Goal: Task Accomplishment & Management: Manage account settings

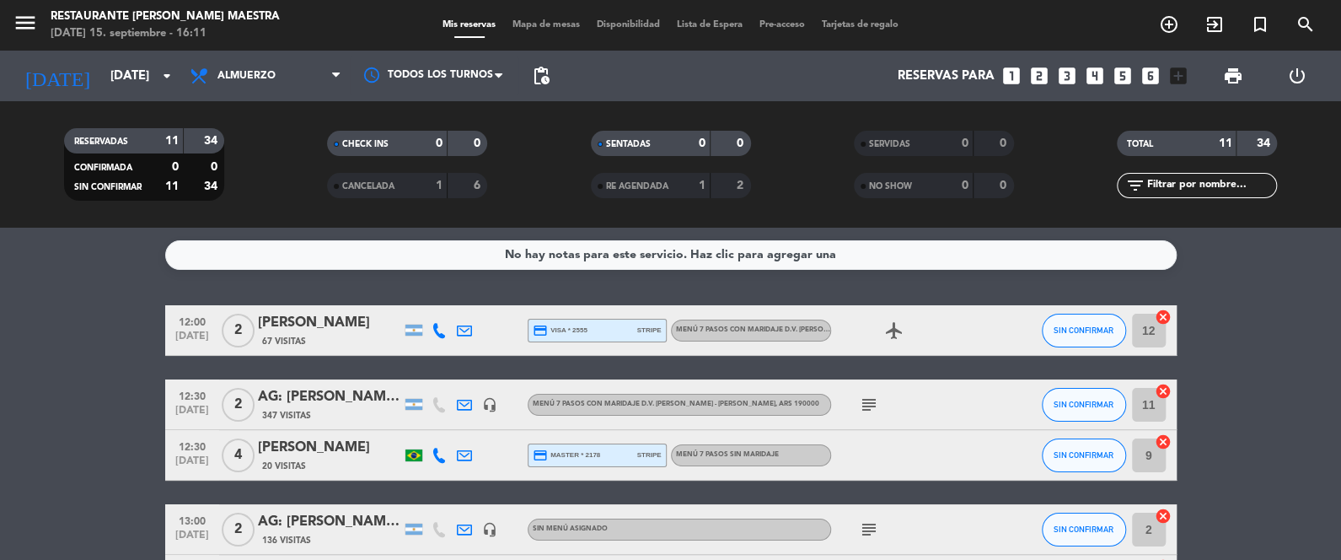
scroll to position [307, 0]
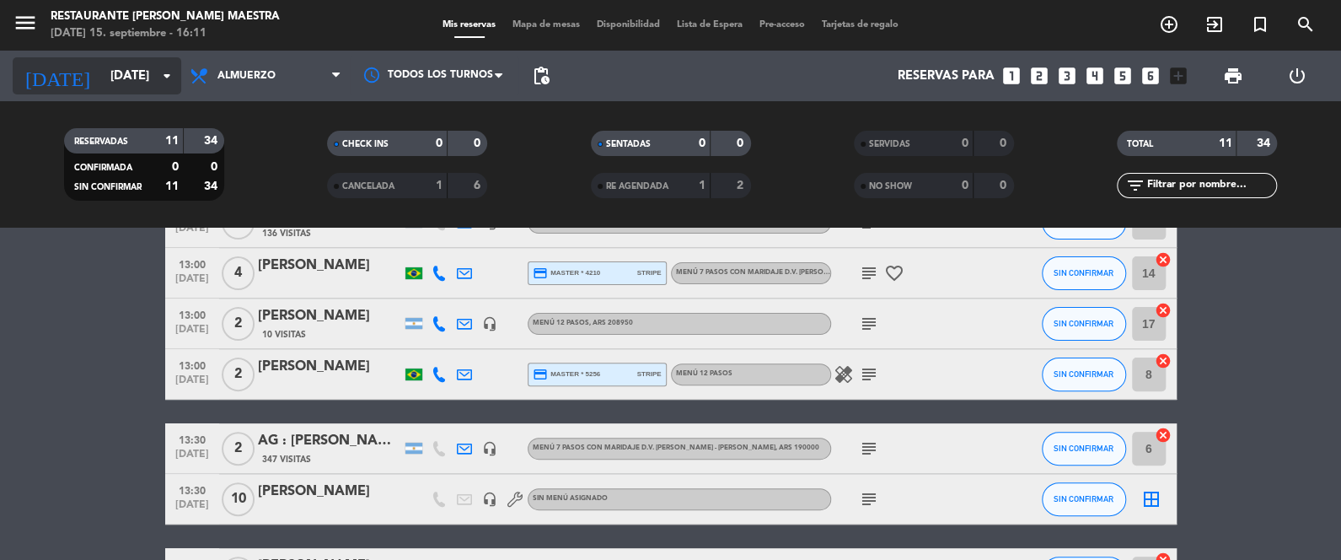
click at [102, 67] on input "[DATE]" at bounding box center [183, 76] width 162 height 31
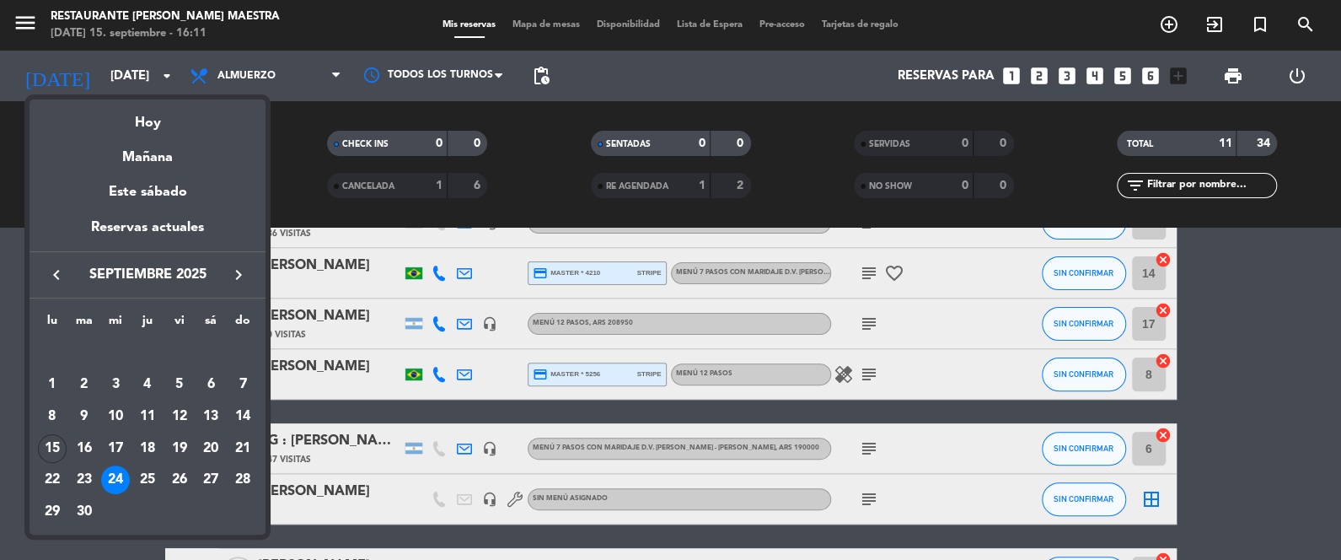
click at [133, 126] on div "Hoy" at bounding box center [148, 116] width 236 height 35
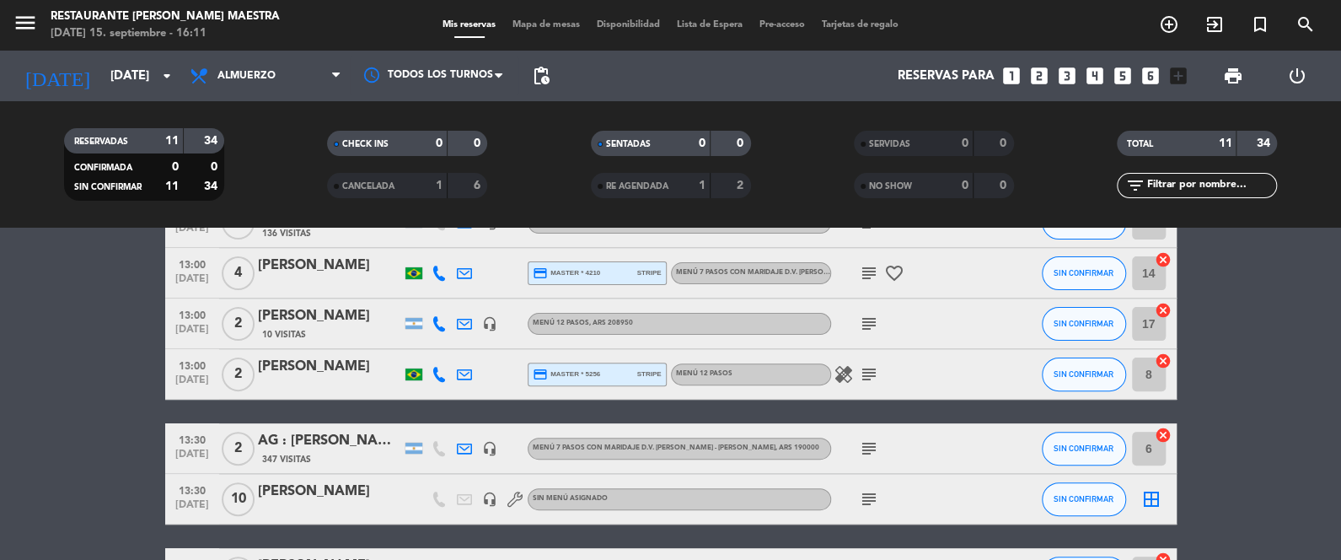
type input "[DATE]"
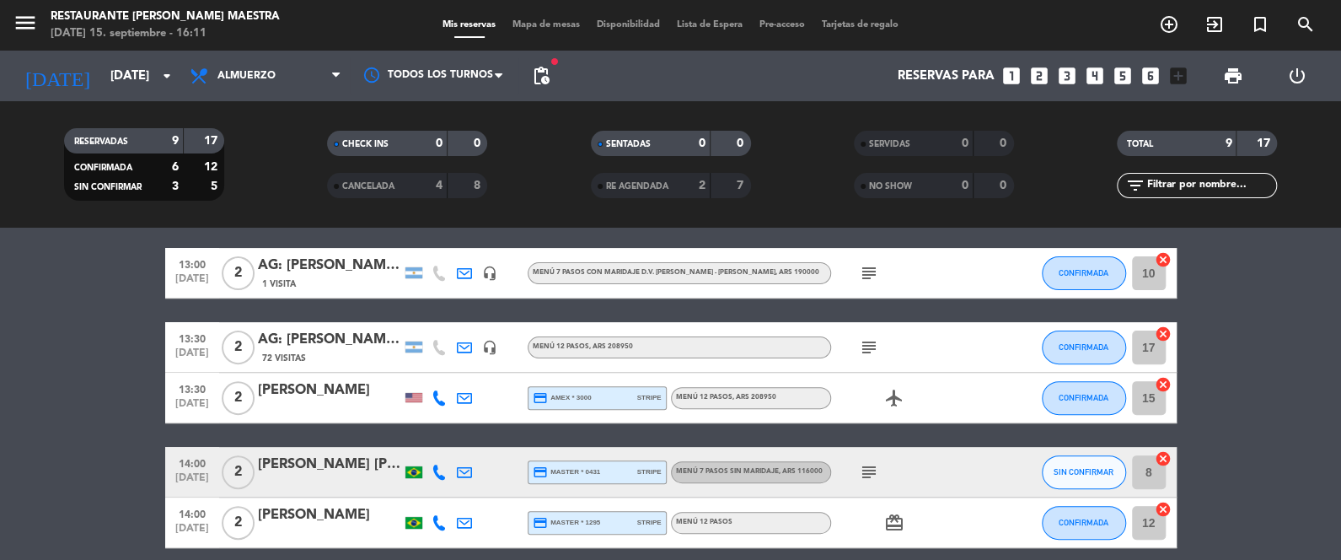
click at [1163, 258] on icon "cancel" at bounding box center [1163, 259] width 17 height 17
click at [1162, 387] on icon "cancel" at bounding box center [1163, 384] width 17 height 17
click at [1162, 330] on icon "cancel" at bounding box center [1163, 333] width 17 height 17
click at [1160, 512] on icon "cancel" at bounding box center [1163, 509] width 17 height 17
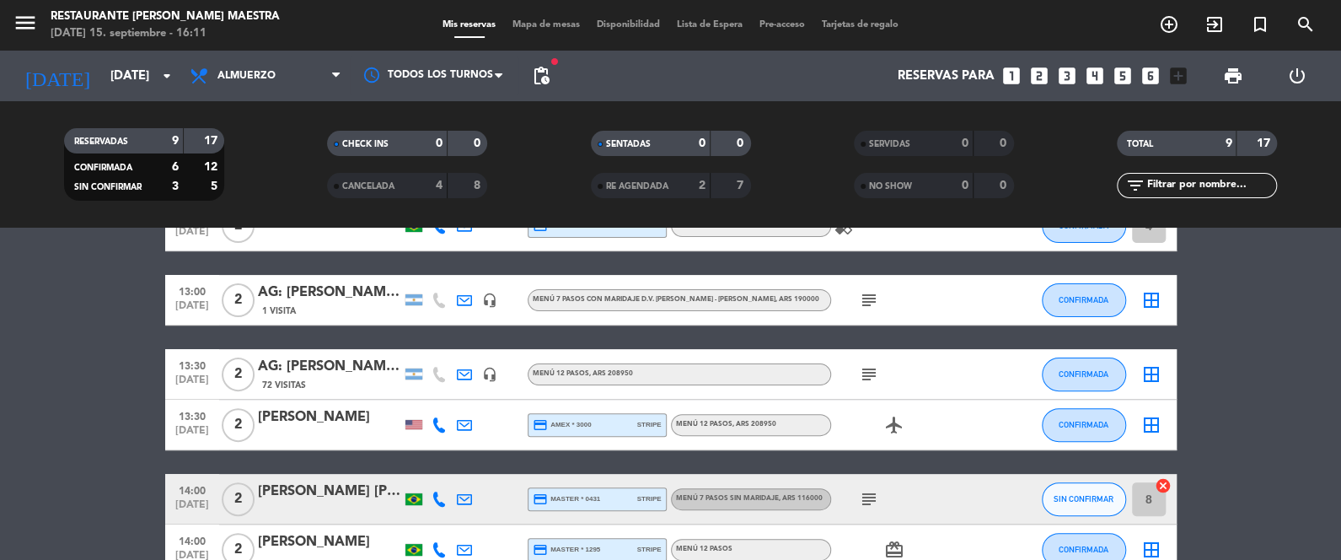
scroll to position [295, 0]
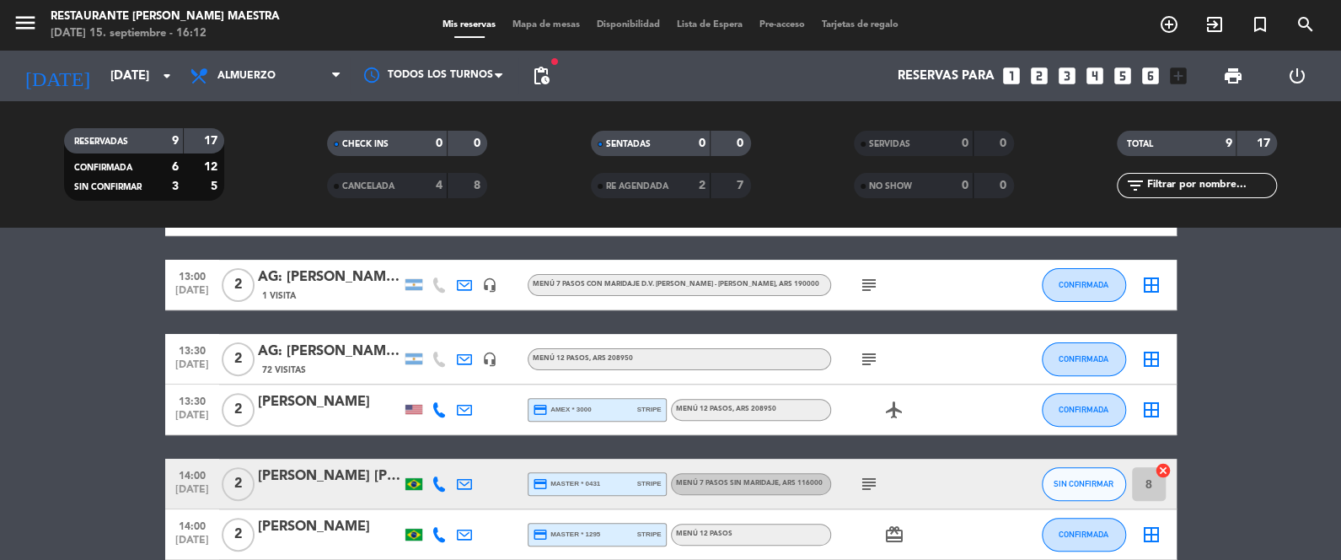
click at [1162, 474] on icon "cancel" at bounding box center [1163, 470] width 17 height 17
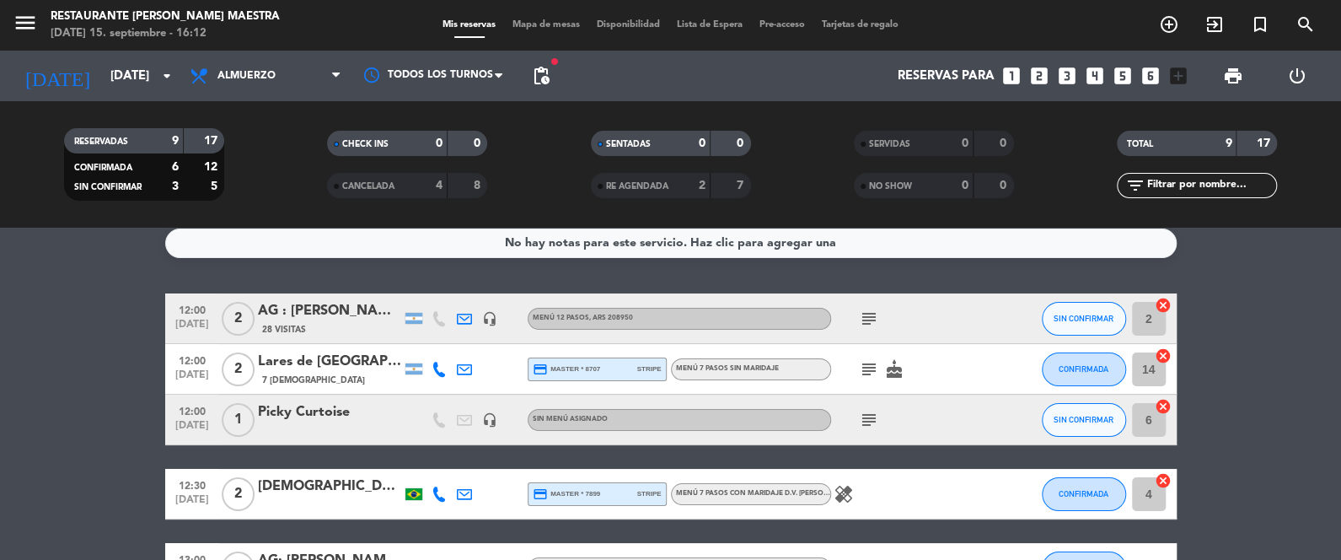
scroll to position [0, 0]
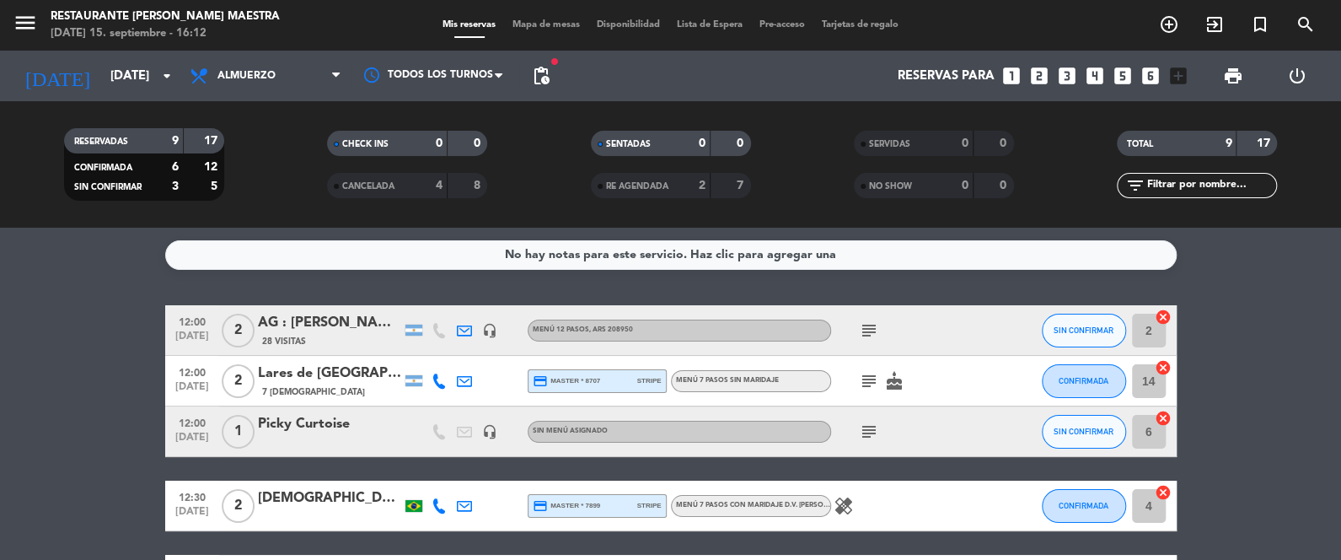
click at [1162, 488] on icon "cancel" at bounding box center [1163, 492] width 17 height 17
click at [1160, 421] on icon "cancel" at bounding box center [1163, 418] width 17 height 17
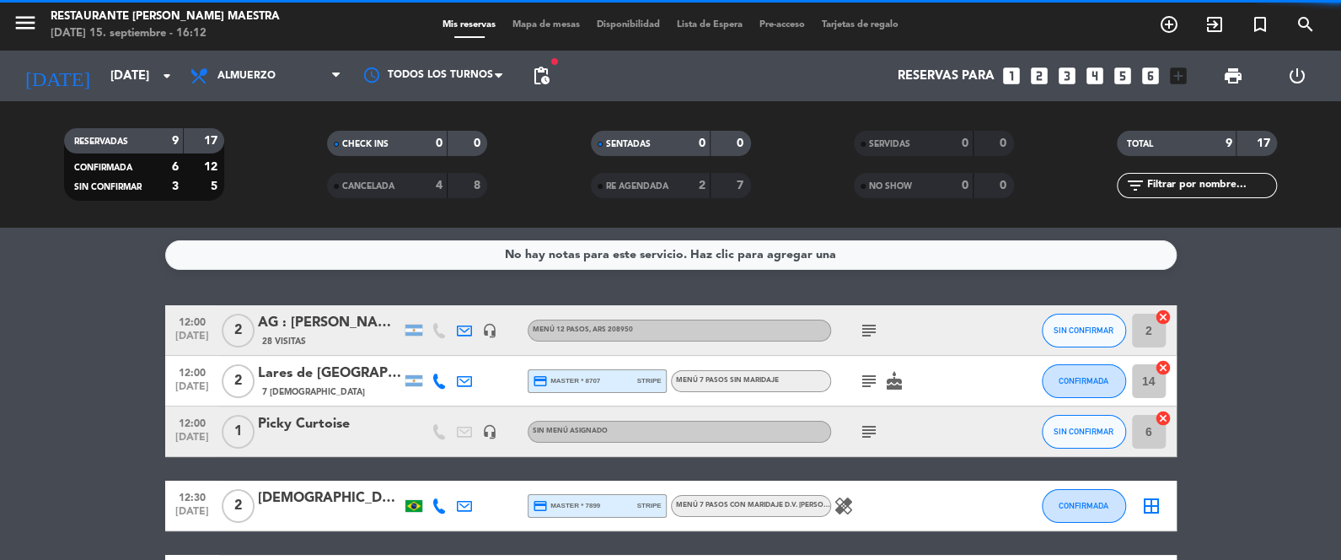
click at [1167, 365] on icon "cancel" at bounding box center [1163, 367] width 17 height 17
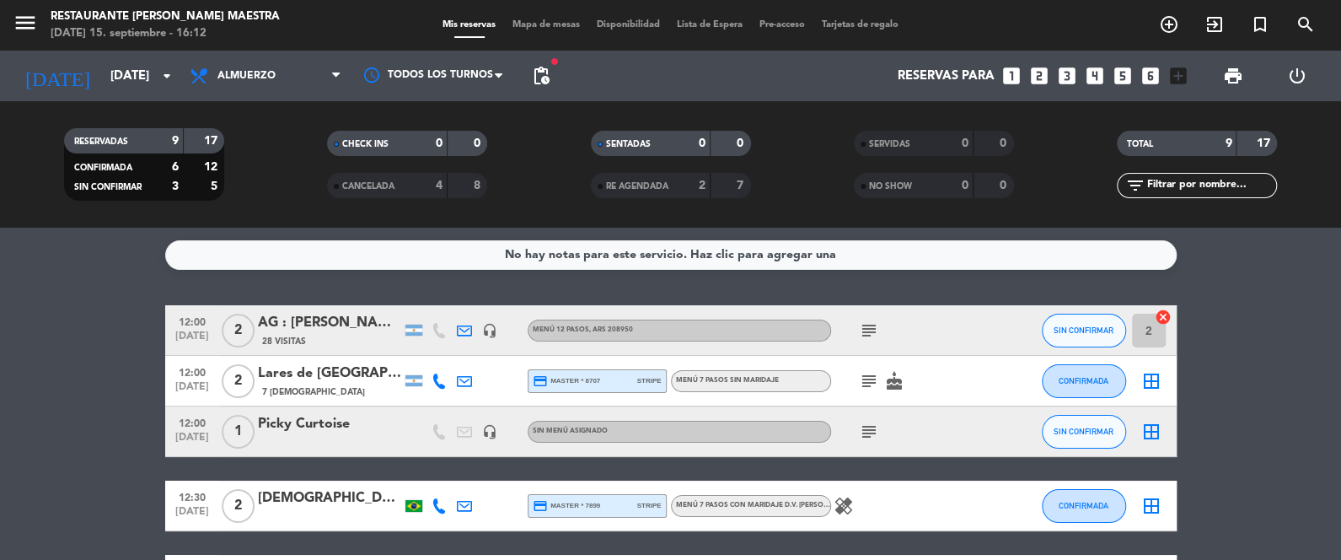
click at [1161, 319] on icon "cancel" at bounding box center [1163, 317] width 17 height 17
click at [558, 20] on span "Mapa de mesas" at bounding box center [546, 24] width 84 height 9
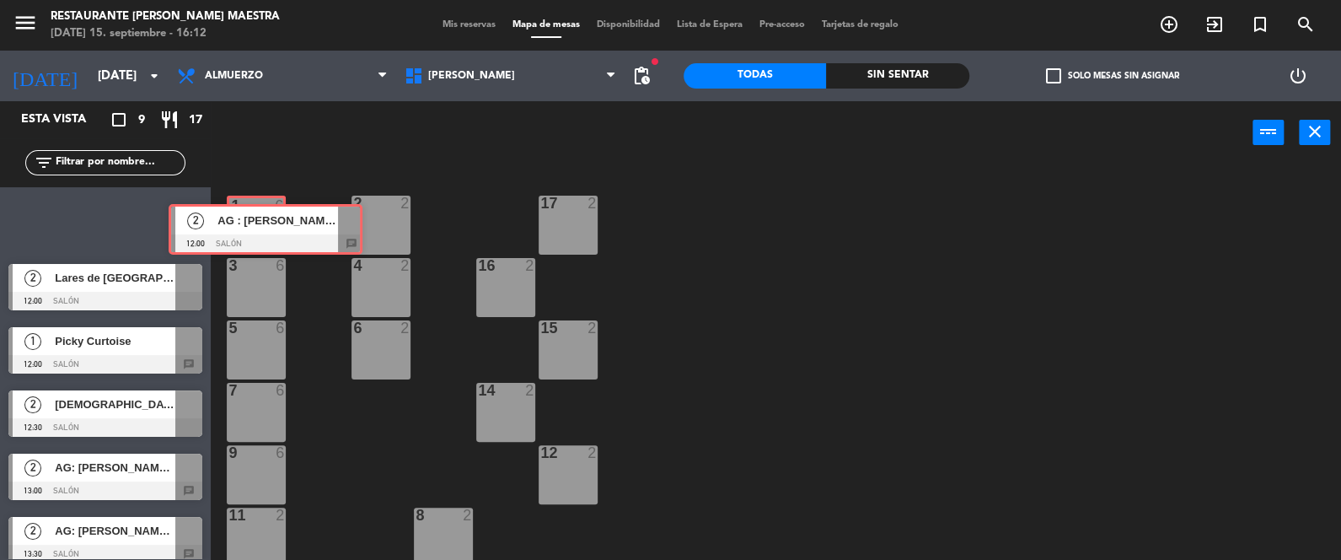
drag, startPoint x: 94, startPoint y: 217, endPoint x: 254, endPoint y: 228, distance: 160.5
click at [254, 228] on div "Esta vista crop_square 9 restaurant 17 filter_list 2 AG : [PERSON_NAME] X 2 / A…" at bounding box center [670, 331] width 1341 height 460
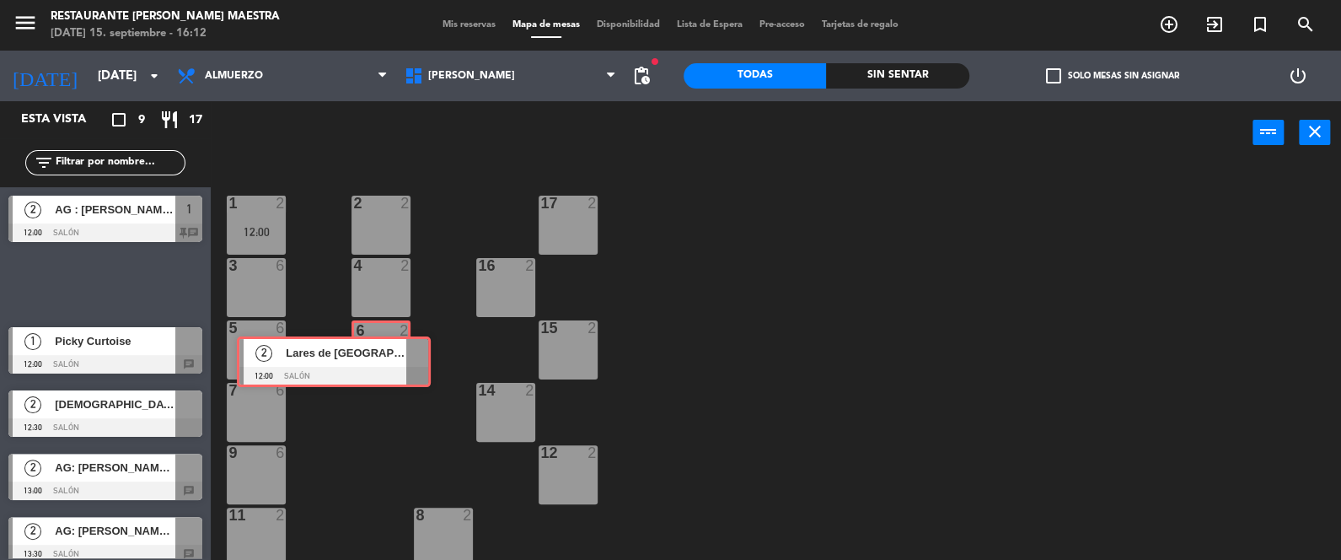
drag, startPoint x: 137, startPoint y: 280, endPoint x: 367, endPoint y: 358, distance: 243.1
click at [367, 358] on div "Esta vista crop_square 9 restaurant 17 filter_list 2 AG : [PERSON_NAME] X 2 / A…" at bounding box center [670, 331] width 1341 height 460
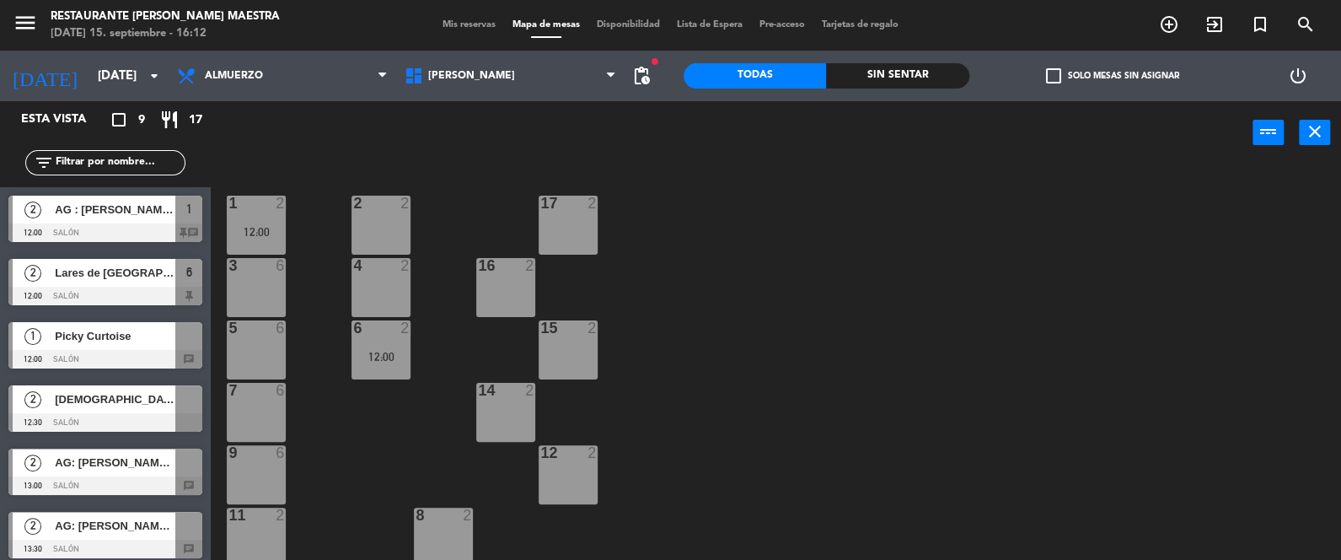
drag, startPoint x: 191, startPoint y: 331, endPoint x: 404, endPoint y: 281, distance: 218.4
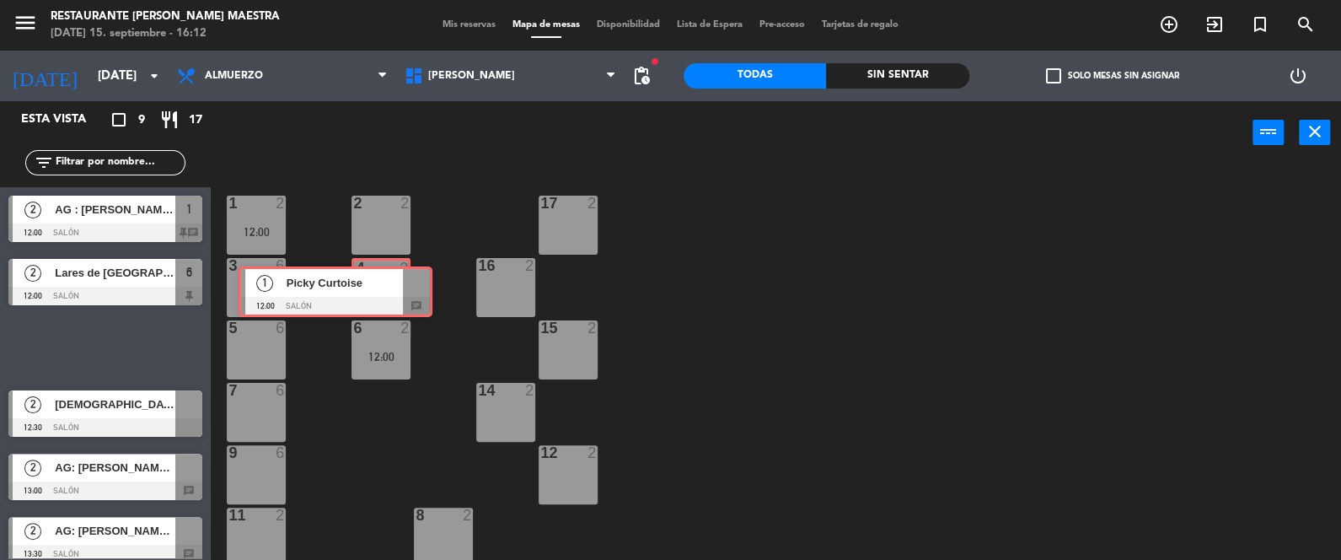
drag, startPoint x: 153, startPoint y: 334, endPoint x: 384, endPoint y: 282, distance: 236.0
click at [384, 282] on div "Esta vista crop_square 9 restaurant 17 filter_list 2 AG : [PERSON_NAME] X 2 / A…" at bounding box center [670, 331] width 1341 height 460
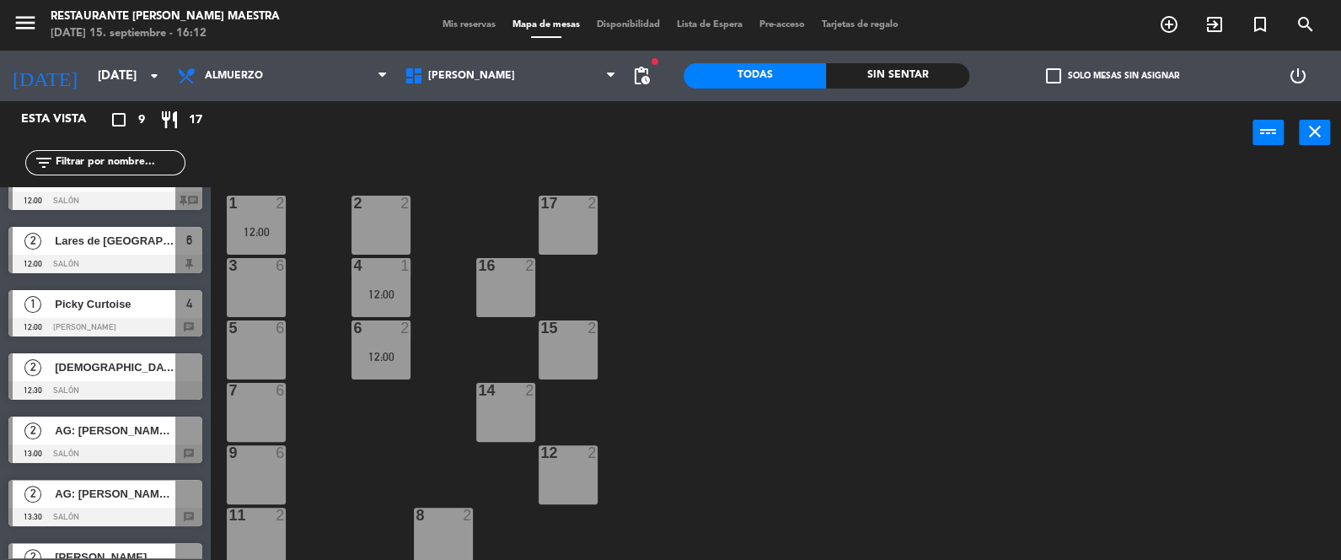
scroll to position [84, 0]
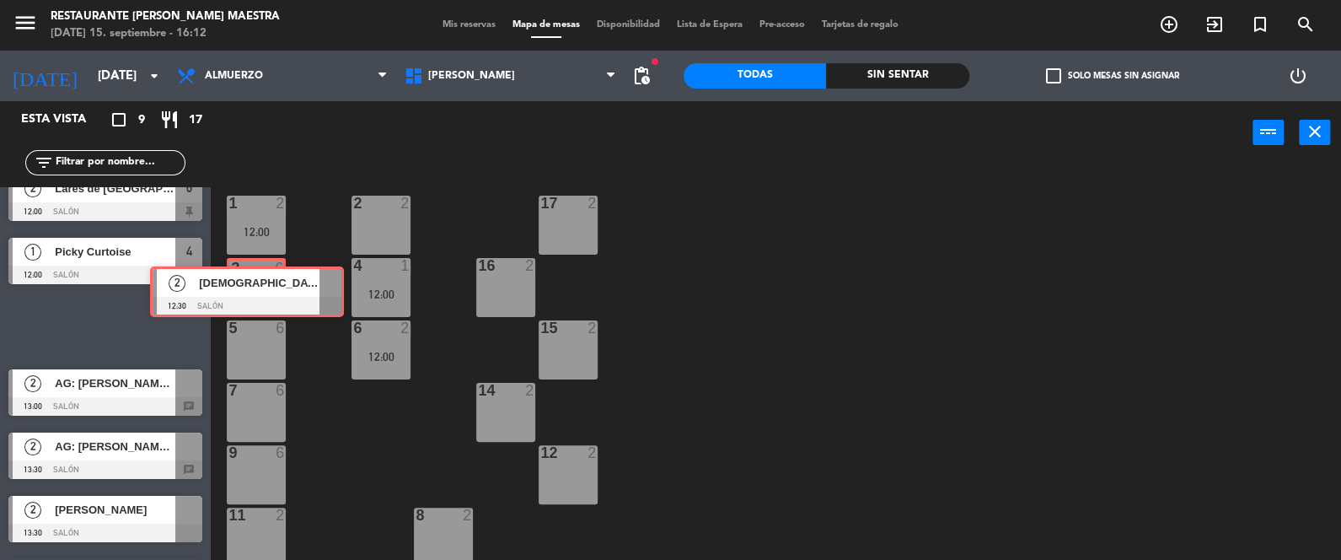
drag, startPoint x: 125, startPoint y: 325, endPoint x: 266, endPoint y: 293, distance: 145.2
click at [266, 293] on div "Esta vista crop_square 9 restaurant 17 filter_list 2 AG : [PERSON_NAME] X 2 / A…" at bounding box center [670, 331] width 1341 height 460
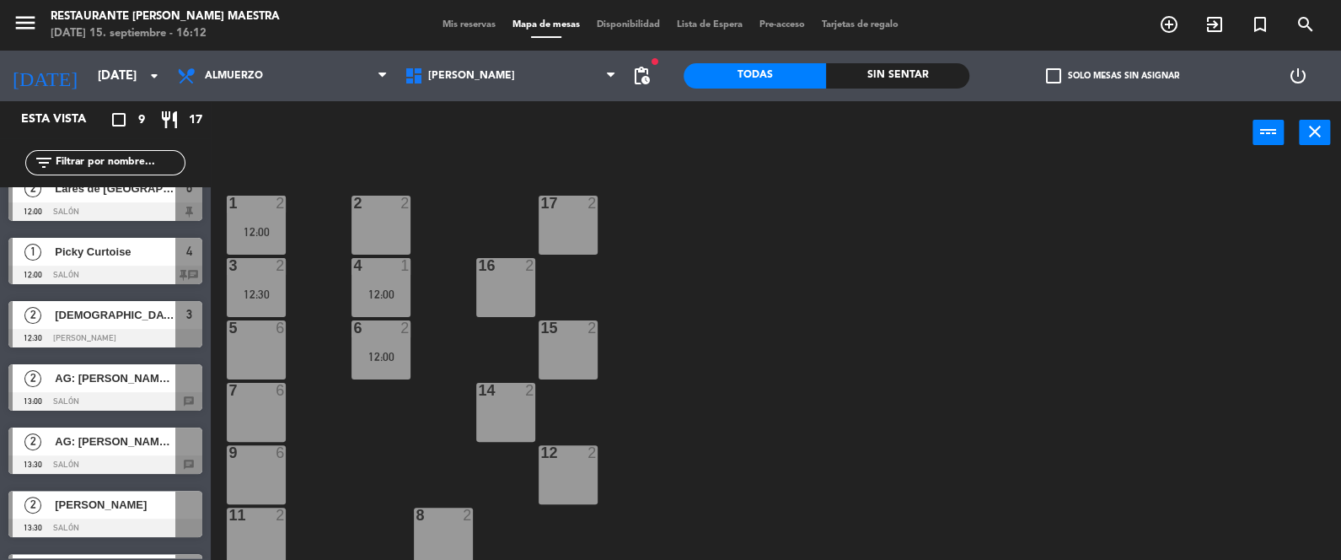
scroll to position [126, 0]
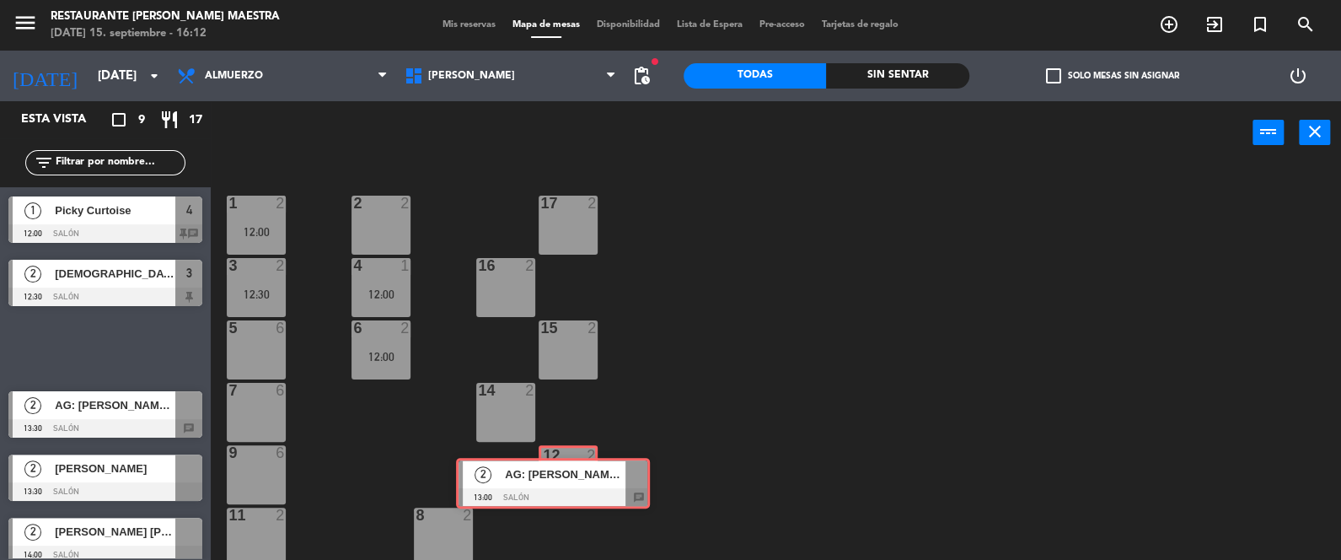
drag, startPoint x: 126, startPoint y: 346, endPoint x: 567, endPoint y: 489, distance: 463.3
click at [574, 486] on div "Esta vista crop_square 9 restaurant 17 filter_list 2 AG : [PERSON_NAME] X 2 / A…" at bounding box center [670, 331] width 1341 height 460
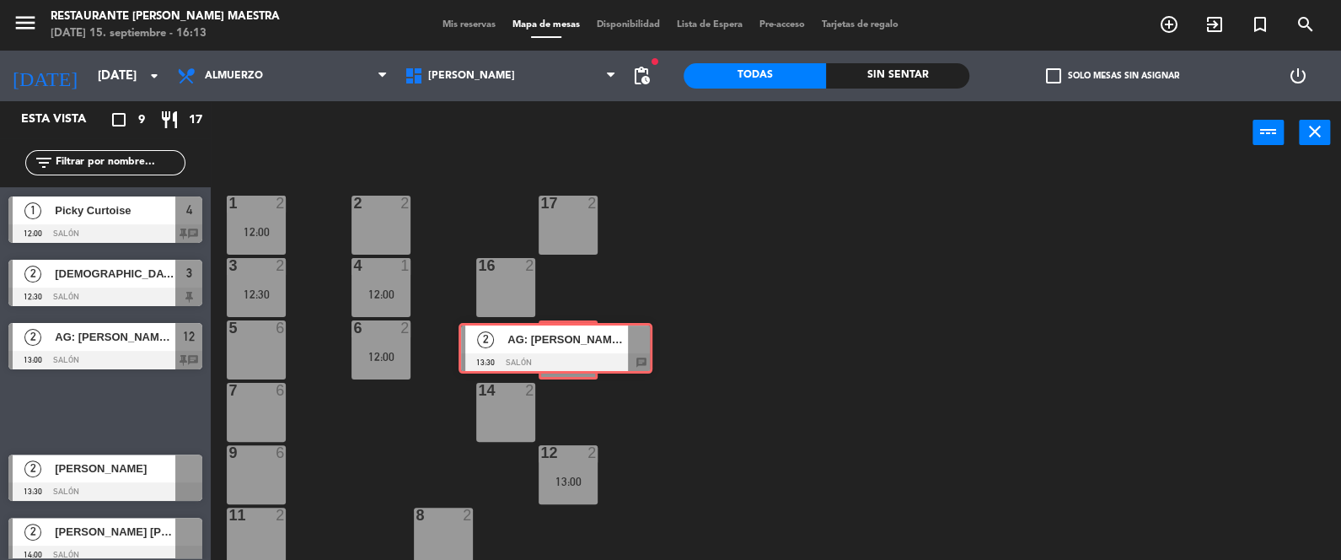
drag, startPoint x: 117, startPoint y: 409, endPoint x: 567, endPoint y: 346, distance: 454.5
click at [567, 346] on div "Esta vista crop_square 9 restaurant 17 filter_list 2 AG : [PERSON_NAME] X 2 / A…" at bounding box center [670, 331] width 1341 height 460
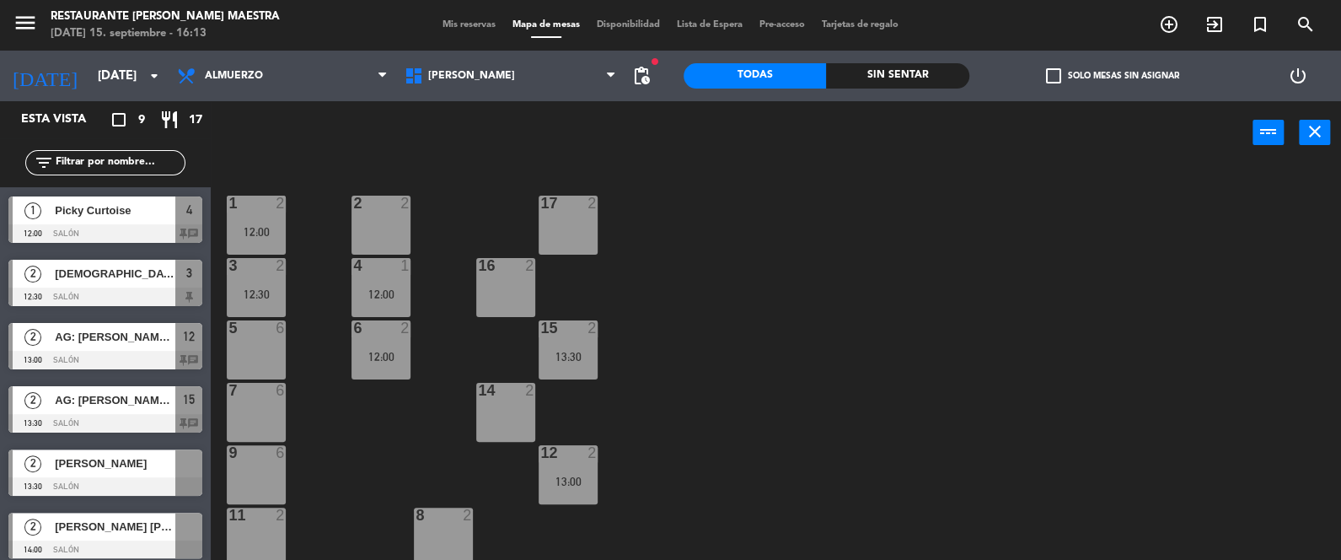
drag, startPoint x: 56, startPoint y: 468, endPoint x: 224, endPoint y: 425, distance: 173.2
click at [141, 448] on div "2 [PERSON_NAME] 13:30 Salón" at bounding box center [105, 472] width 211 height 63
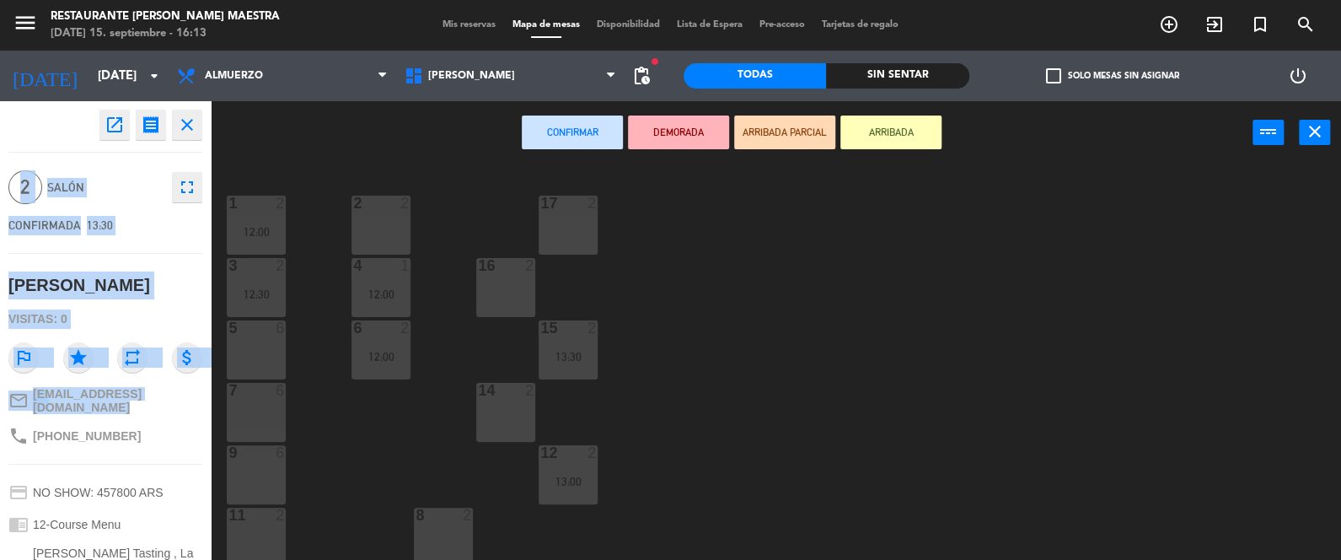
drag, startPoint x: 141, startPoint y: 448, endPoint x: 293, endPoint y: 282, distance: 226.1
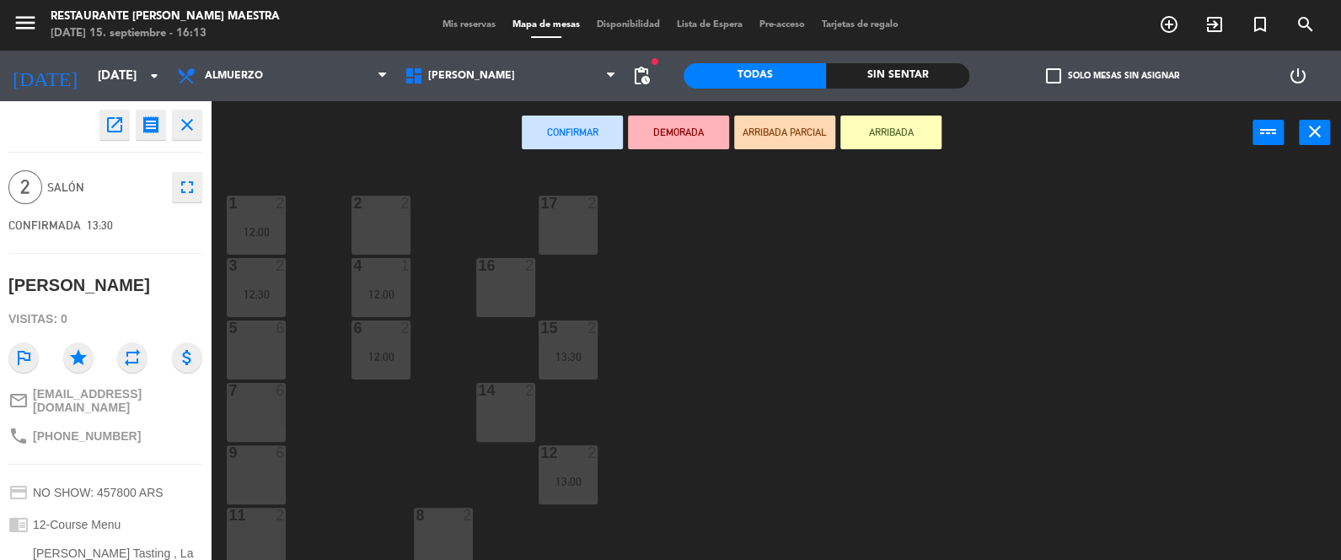
click at [191, 129] on icon "close" at bounding box center [187, 125] width 20 height 20
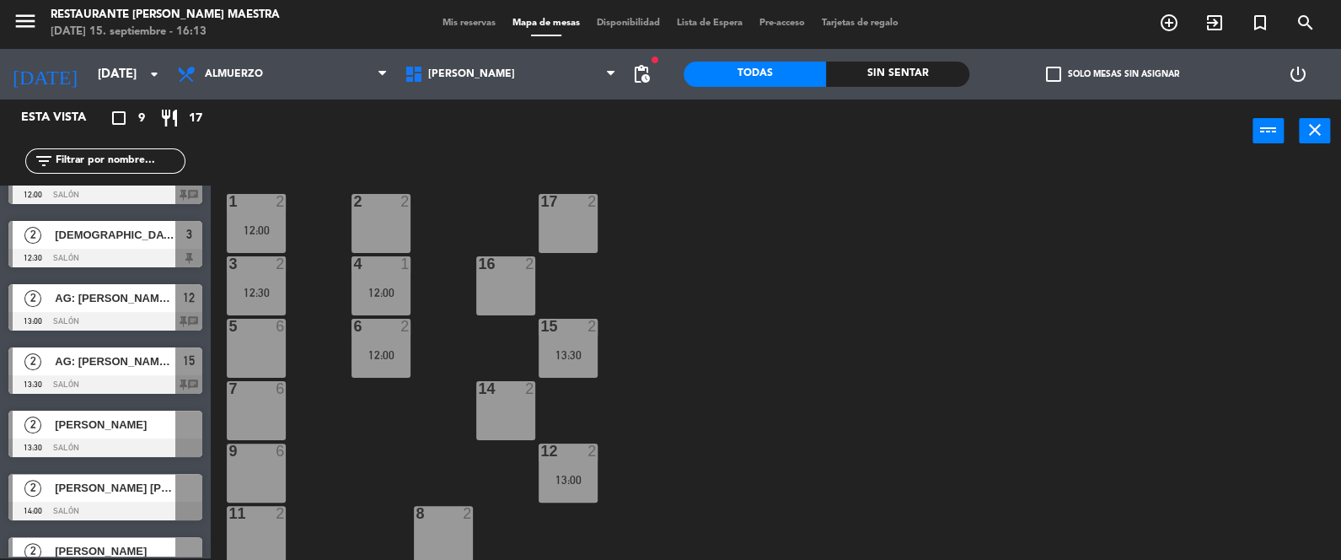
scroll to position [197, 0]
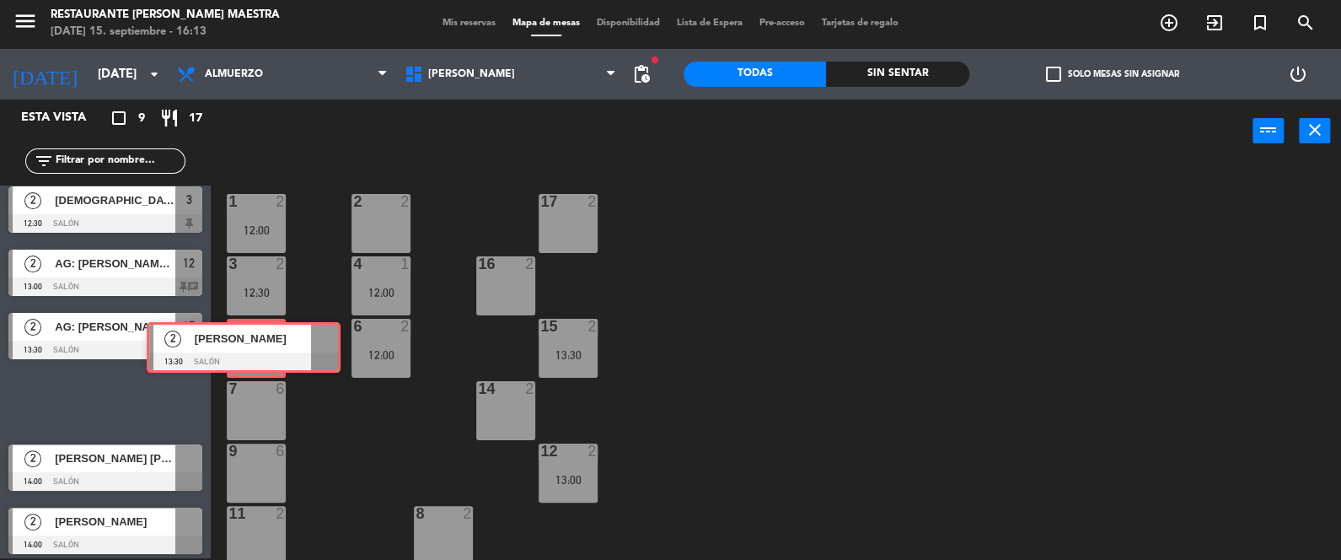
drag, startPoint x: 133, startPoint y: 390, endPoint x: 261, endPoint y: 335, distance: 139.7
click at [262, 335] on div "Esta vista crop_square 9 restaurant 17 filter_list 2 AG : [PERSON_NAME] X 2 / A…" at bounding box center [670, 329] width 1341 height 460
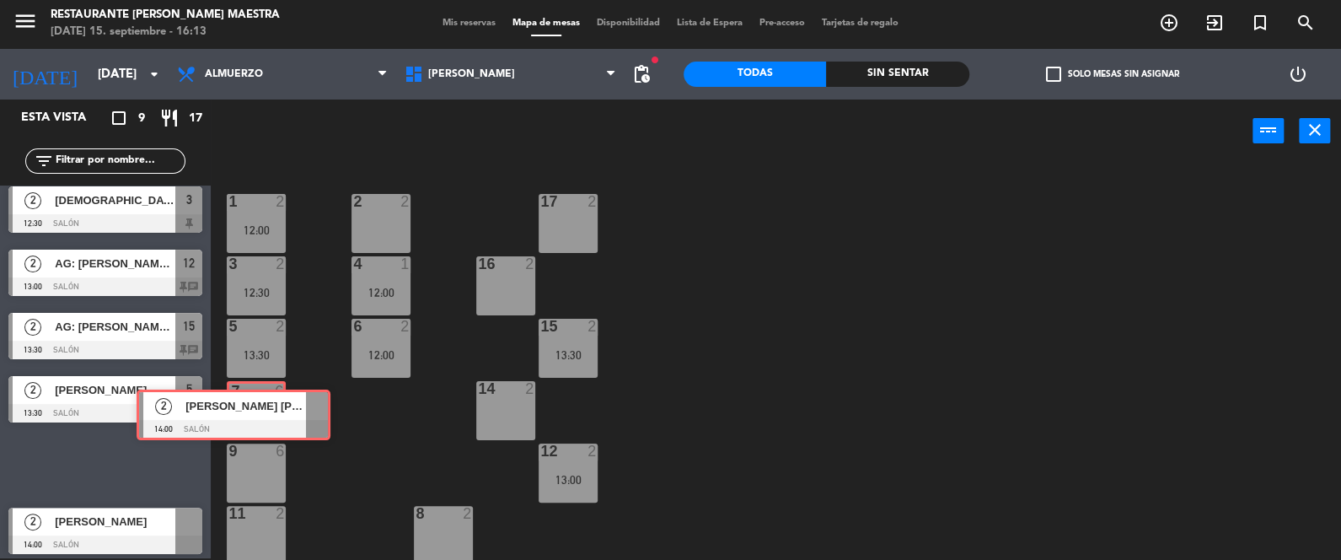
drag, startPoint x: 142, startPoint y: 468, endPoint x: 271, endPoint y: 419, distance: 137.1
click at [271, 419] on div "Esta vista crop_square 9 restaurant 17 filter_list 2 AG : [PERSON_NAME] X 2 / A…" at bounding box center [670, 329] width 1341 height 460
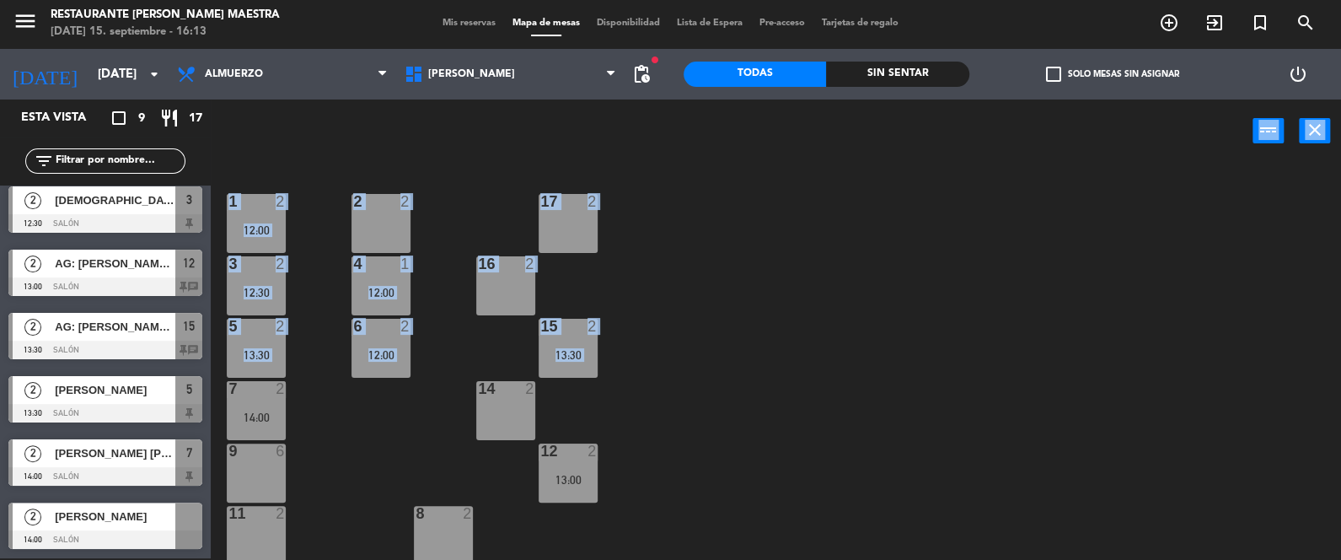
drag, startPoint x: 101, startPoint y: 540, endPoint x: 283, endPoint y: 450, distance: 202.8
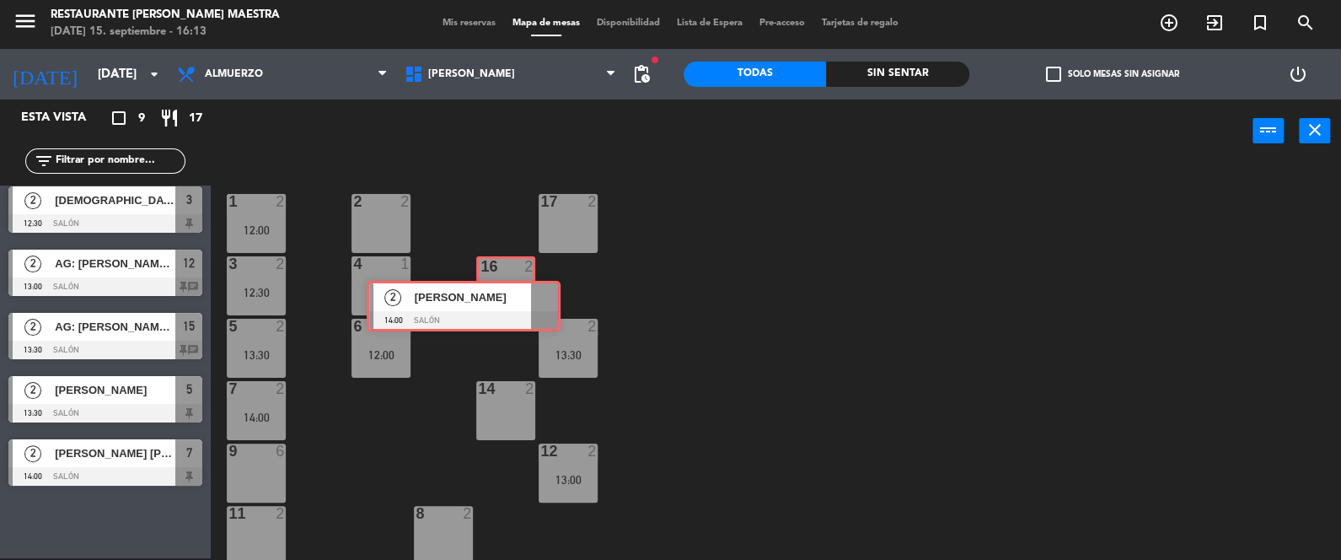
drag, startPoint x: 148, startPoint y: 518, endPoint x: 480, endPoint y: 331, distance: 380.8
click at [506, 297] on div "Esta vista crop_square 9 restaurant 17 filter_list 2 AG : [PERSON_NAME] X 2 / A…" at bounding box center [670, 329] width 1341 height 460
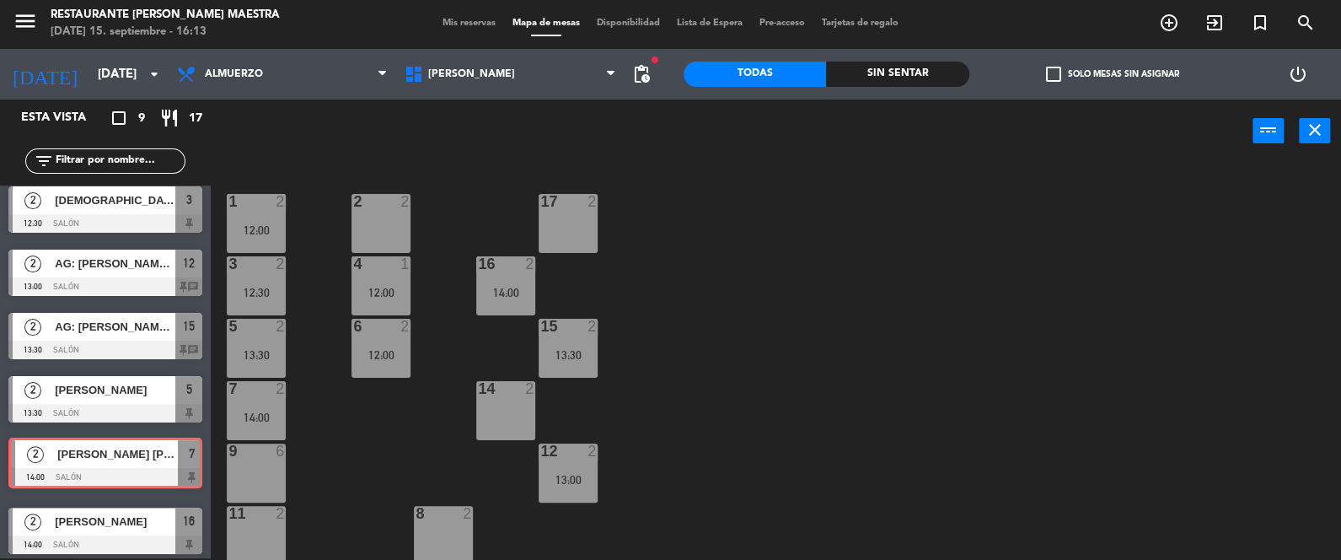
click at [182, 449] on div "2 [PERSON_NAME] [PERSON_NAME] Neto 14:00 Salón 7 2 [PERSON_NAME] [PERSON_NAME] …" at bounding box center [105, 465] width 211 height 68
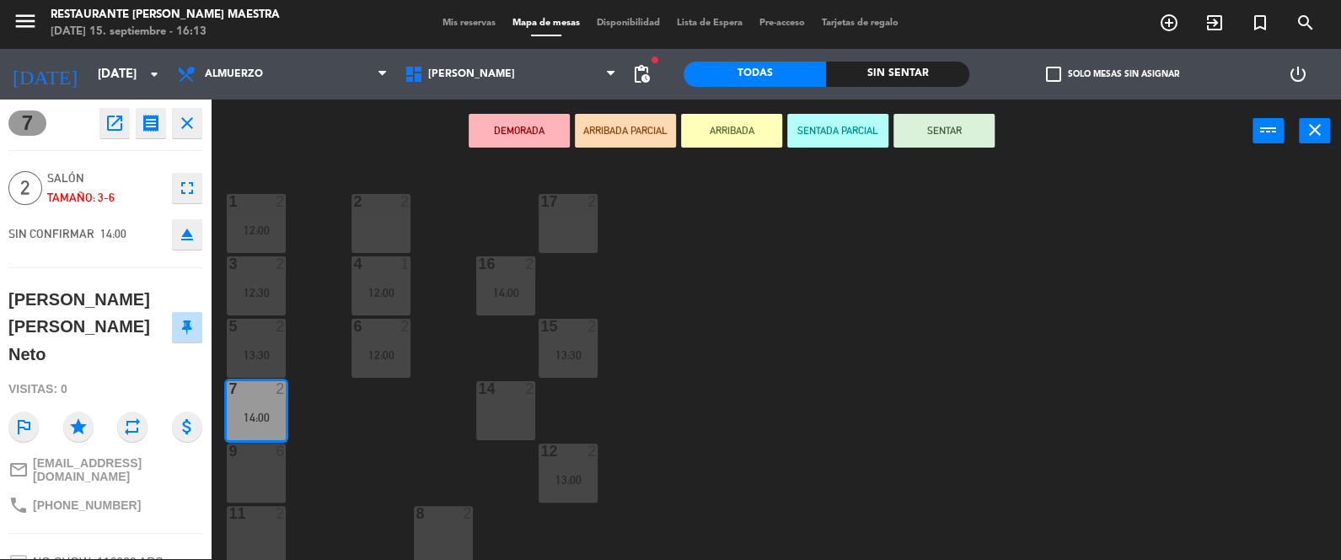
click at [926, 135] on button "SENTAR" at bounding box center [944, 131] width 101 height 34
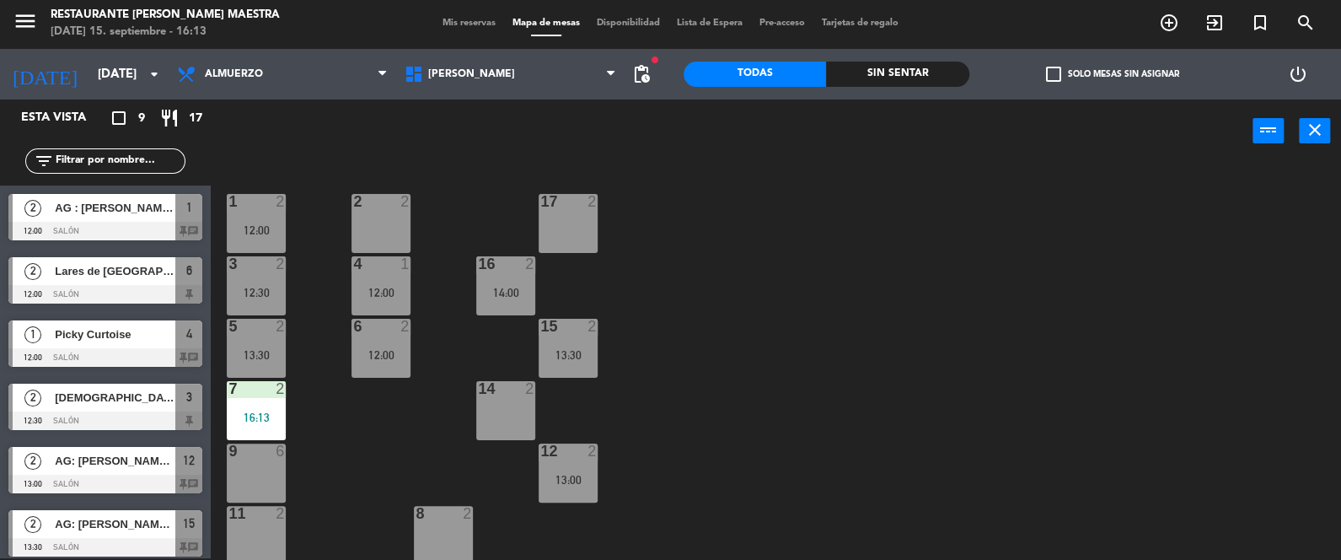
scroll to position [80, 0]
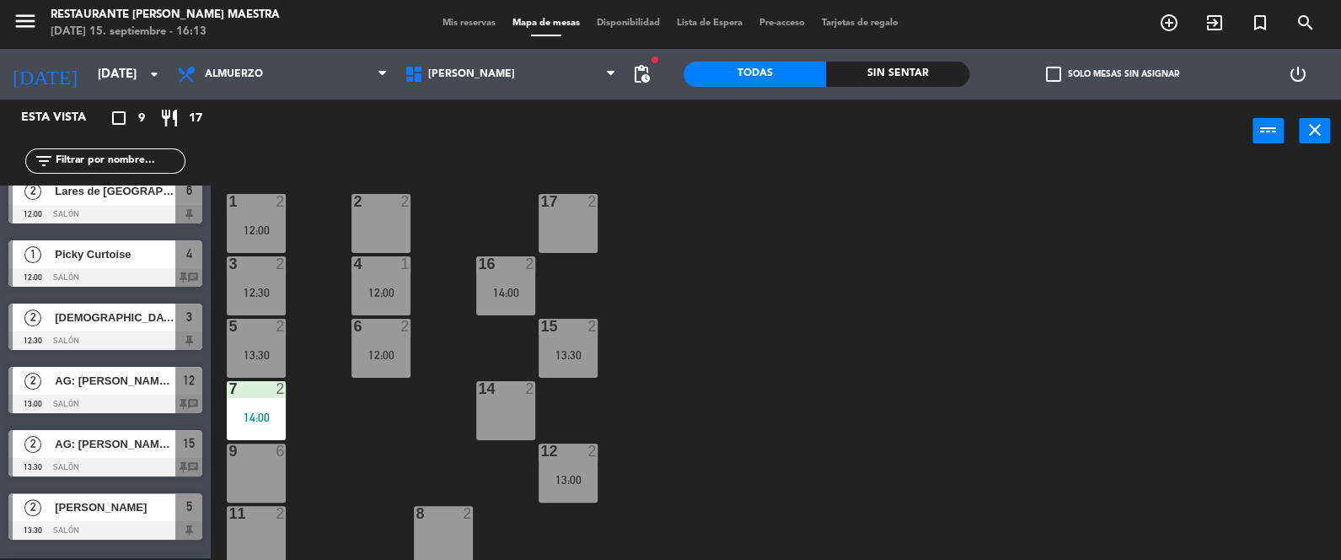
click at [877, 75] on div "Sin sentar" at bounding box center [897, 74] width 143 height 25
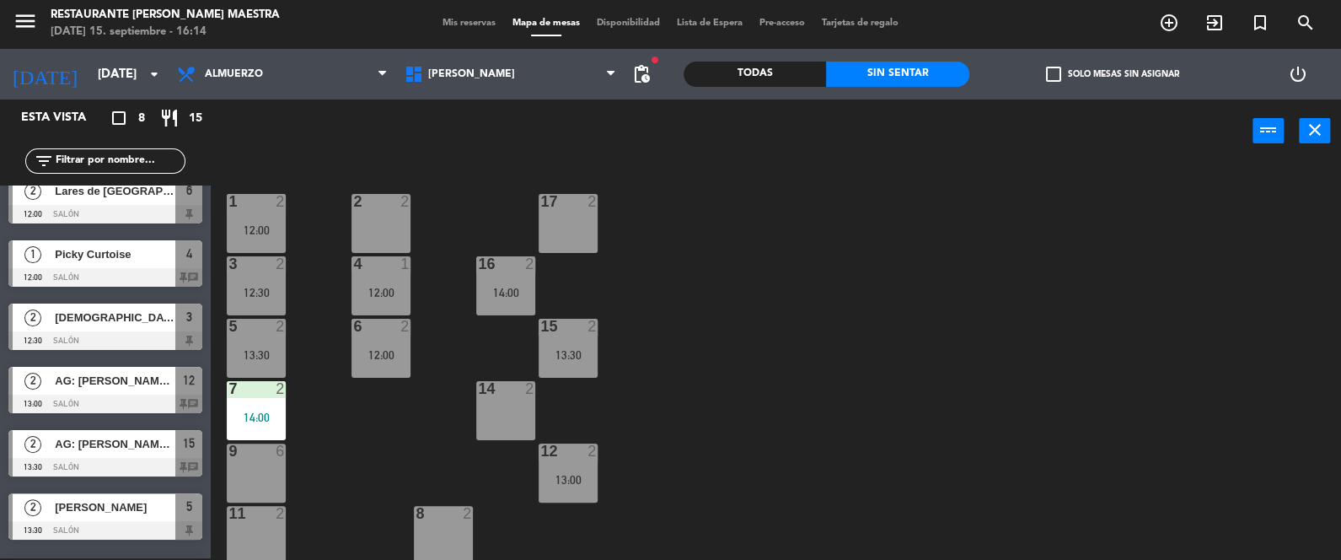
click at [189, 529] on div at bounding box center [105, 530] width 194 height 19
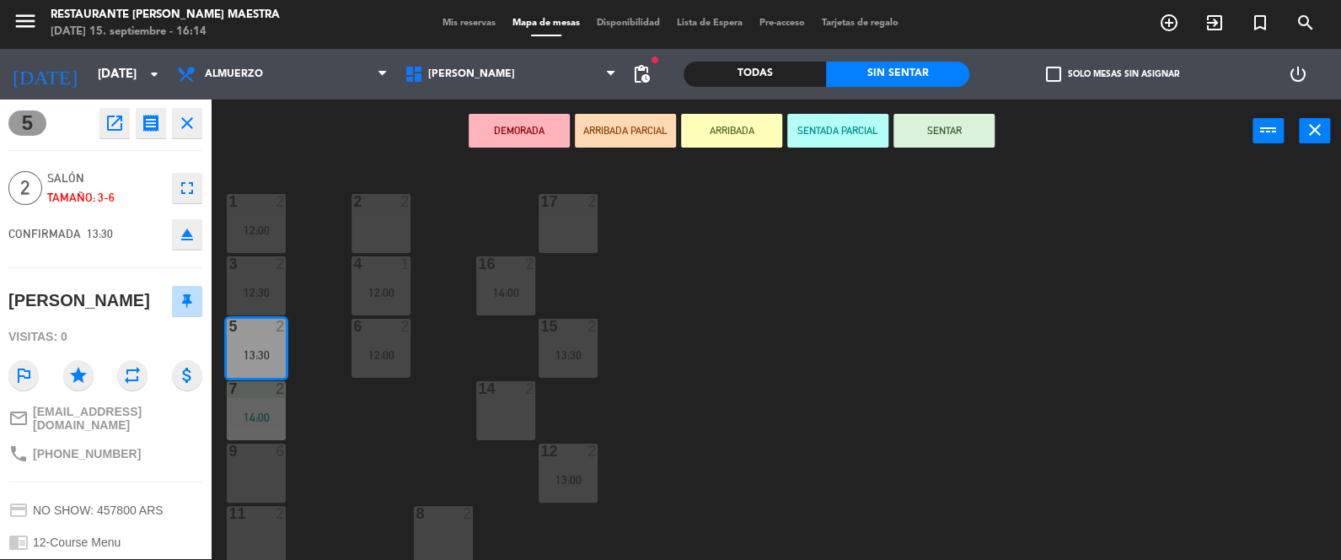
click at [952, 137] on button "SENTAR" at bounding box center [944, 131] width 101 height 34
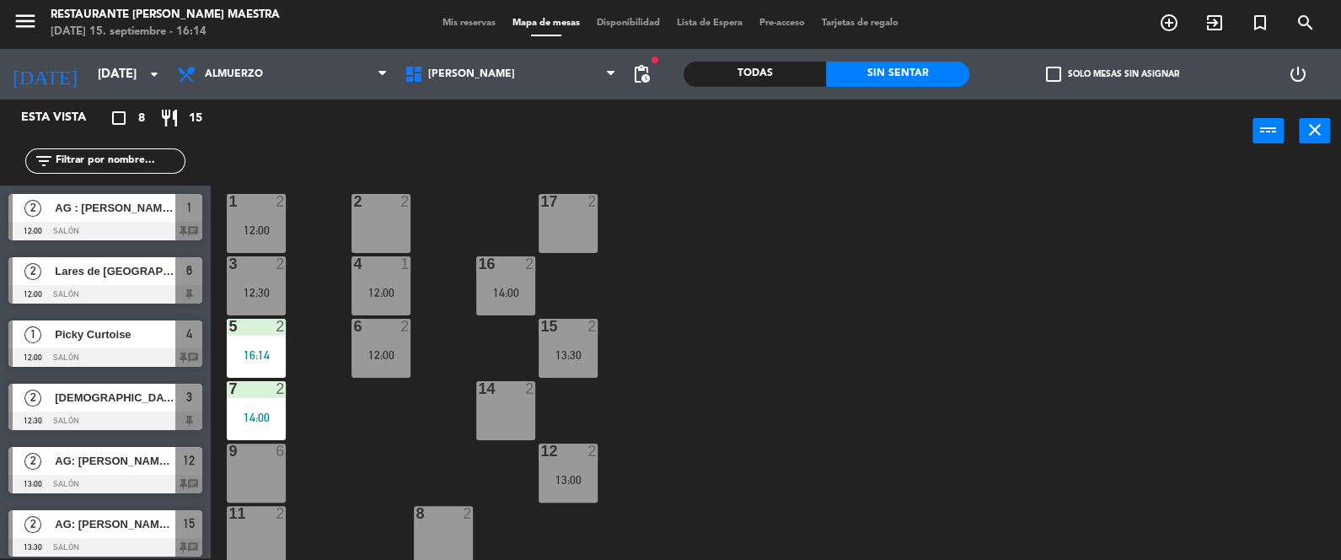
scroll to position [2, 0]
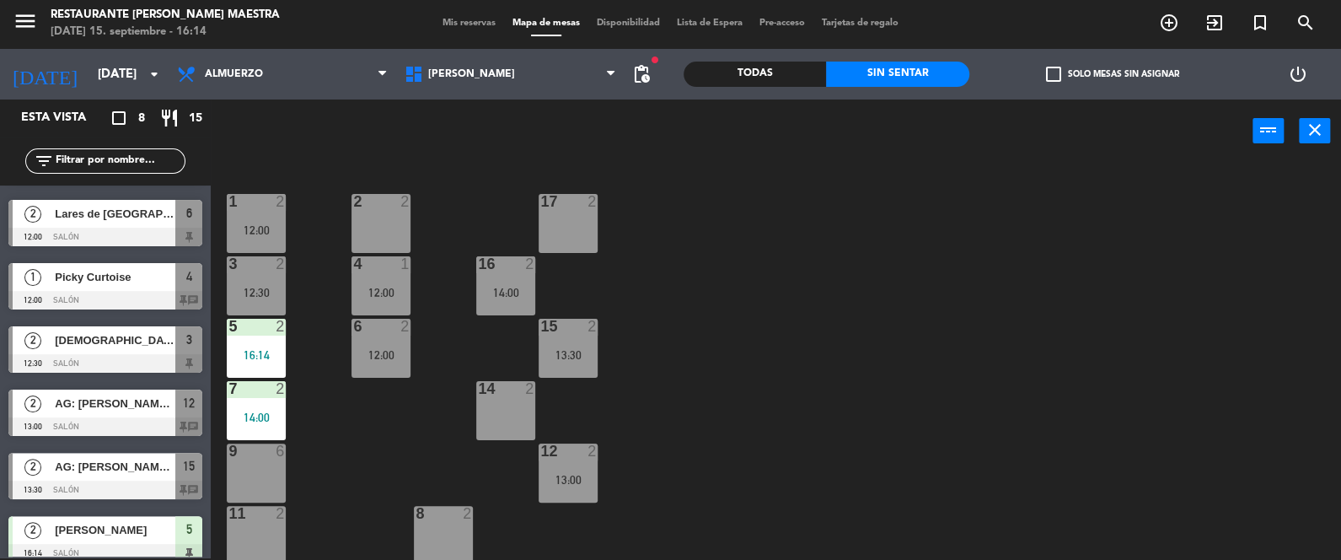
click at [192, 224] on div "6" at bounding box center [188, 214] width 27 height 28
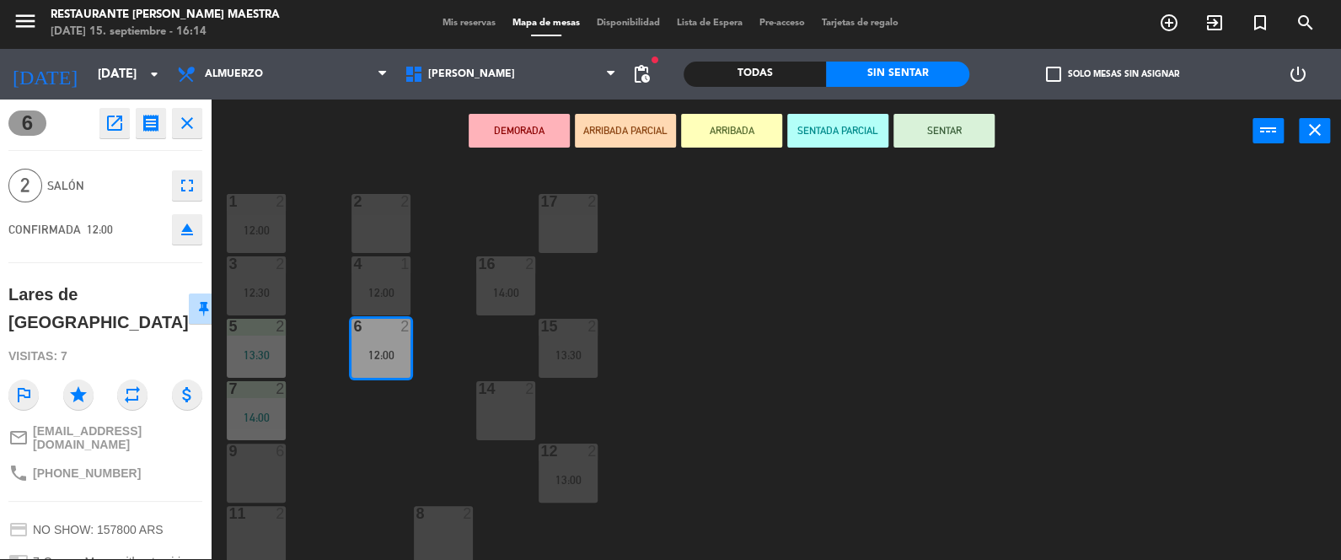
click at [968, 121] on button "SENTAR" at bounding box center [944, 131] width 101 height 34
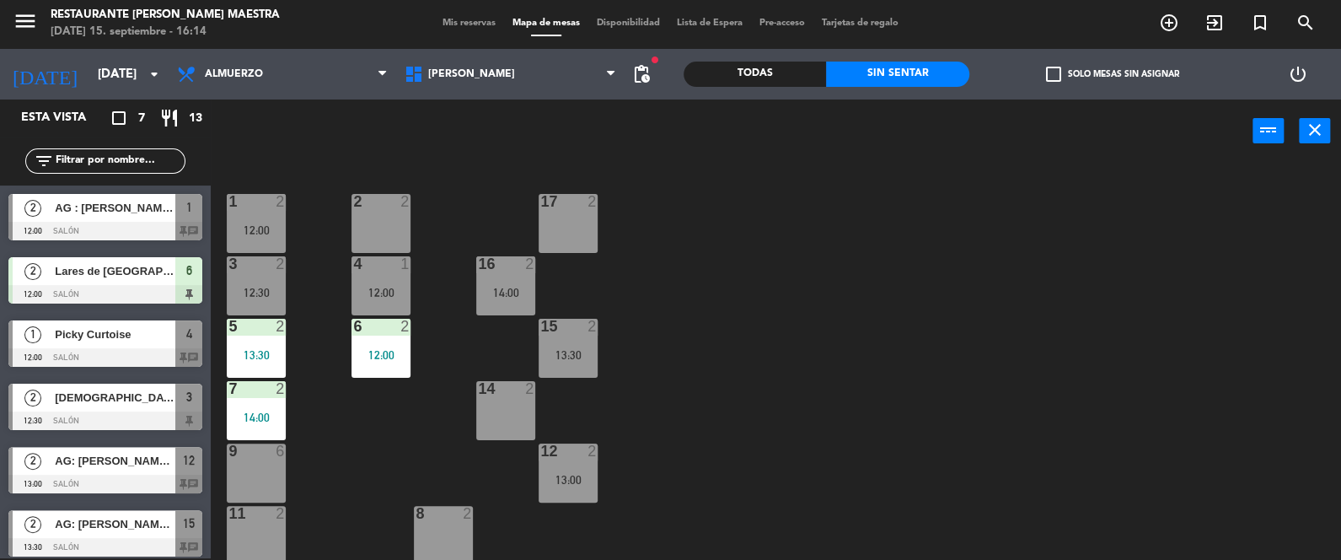
click at [186, 212] on span "1" at bounding box center [189, 207] width 6 height 20
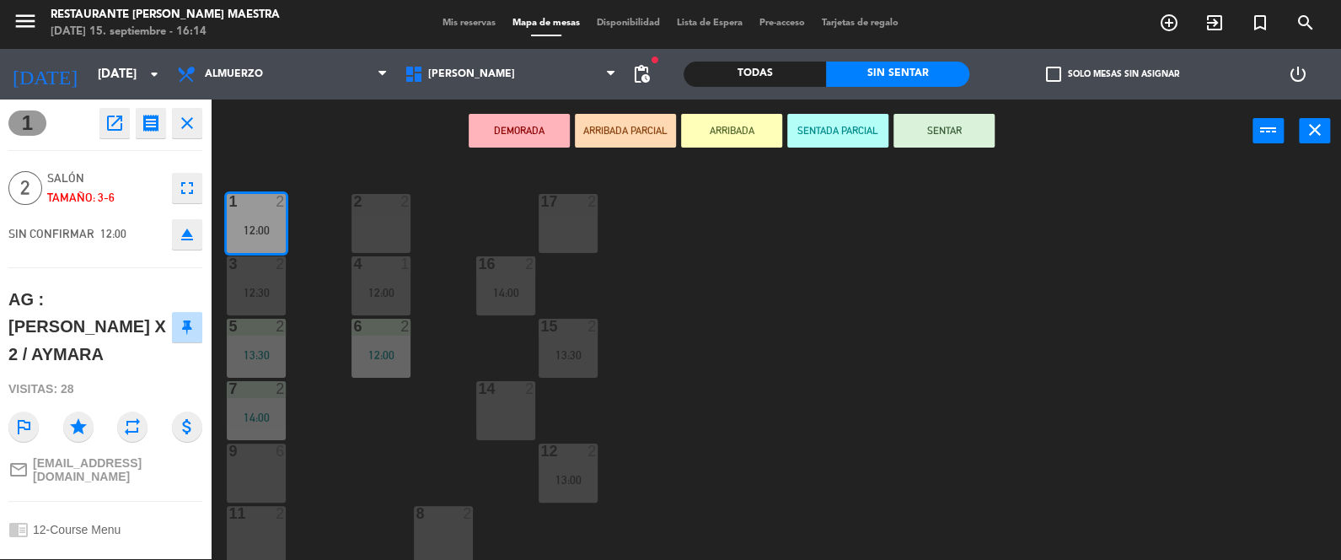
click at [963, 125] on button "SENTAR" at bounding box center [944, 131] width 101 height 34
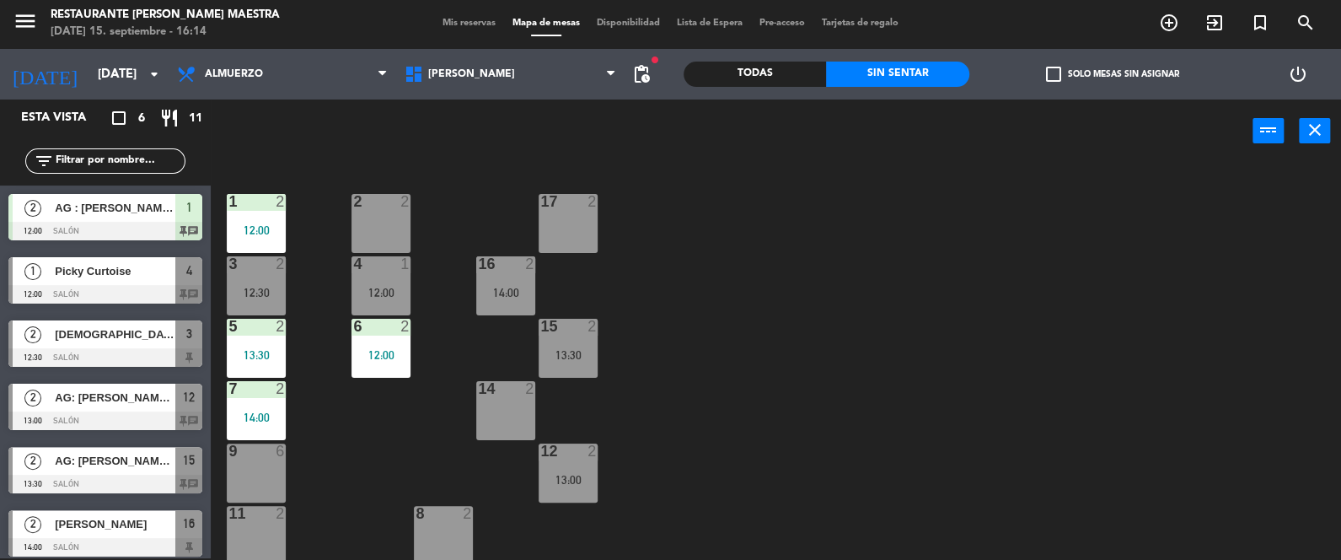
click at [188, 271] on span "4" at bounding box center [189, 270] width 6 height 20
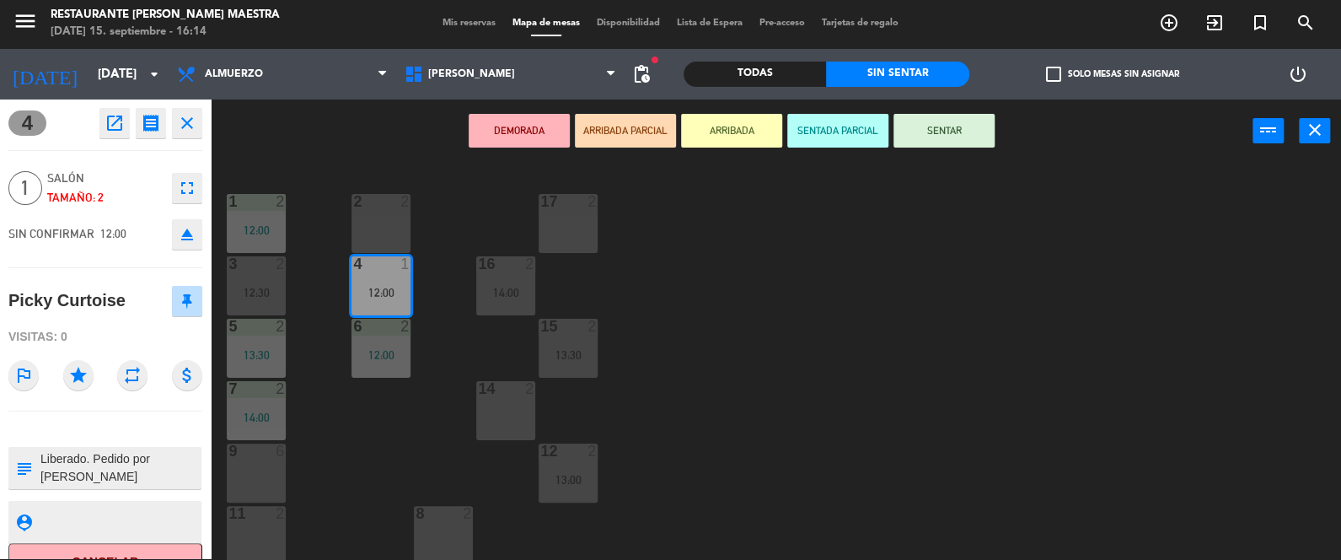
click at [954, 125] on button "SENTAR" at bounding box center [944, 131] width 101 height 34
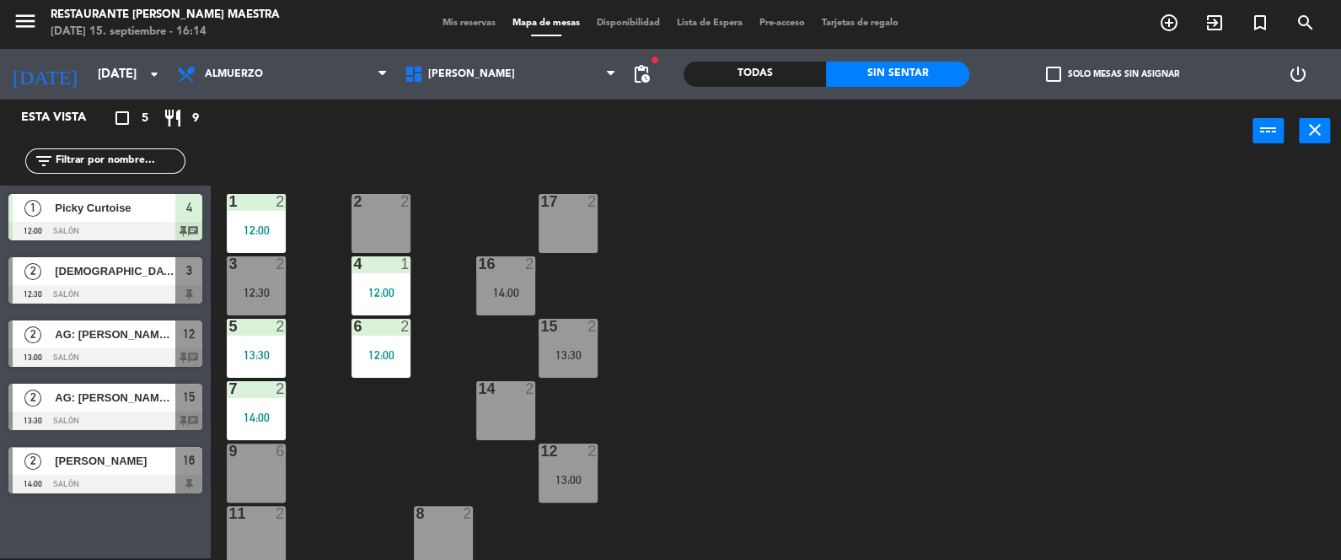
click at [188, 271] on span "3" at bounding box center [189, 270] width 6 height 20
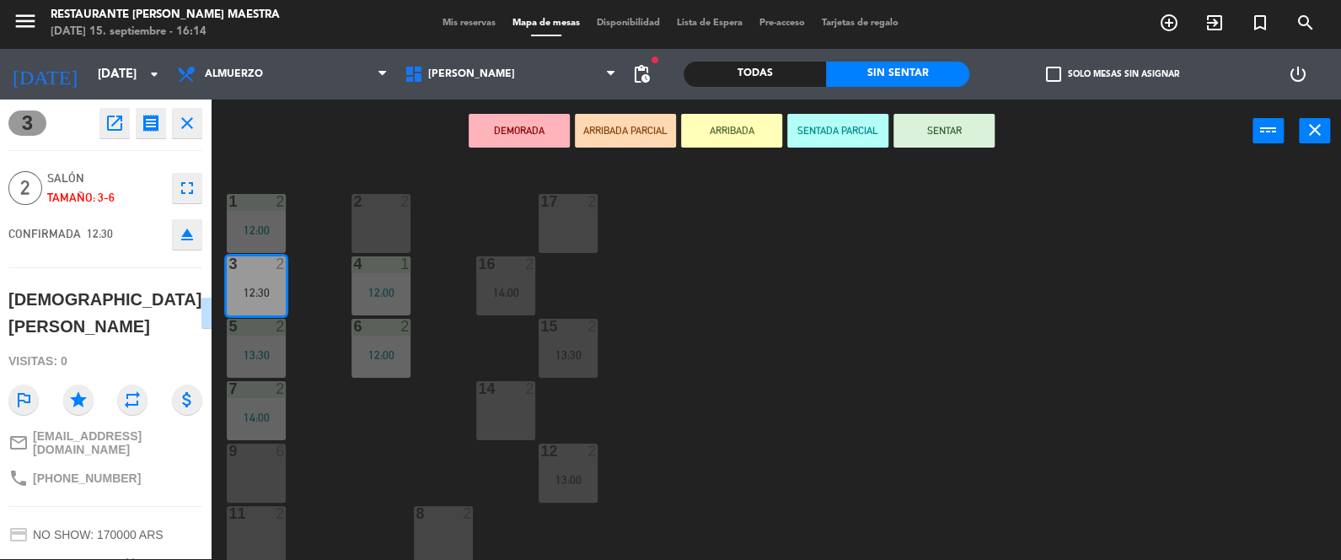
click at [948, 134] on button "SENTAR" at bounding box center [944, 131] width 101 height 34
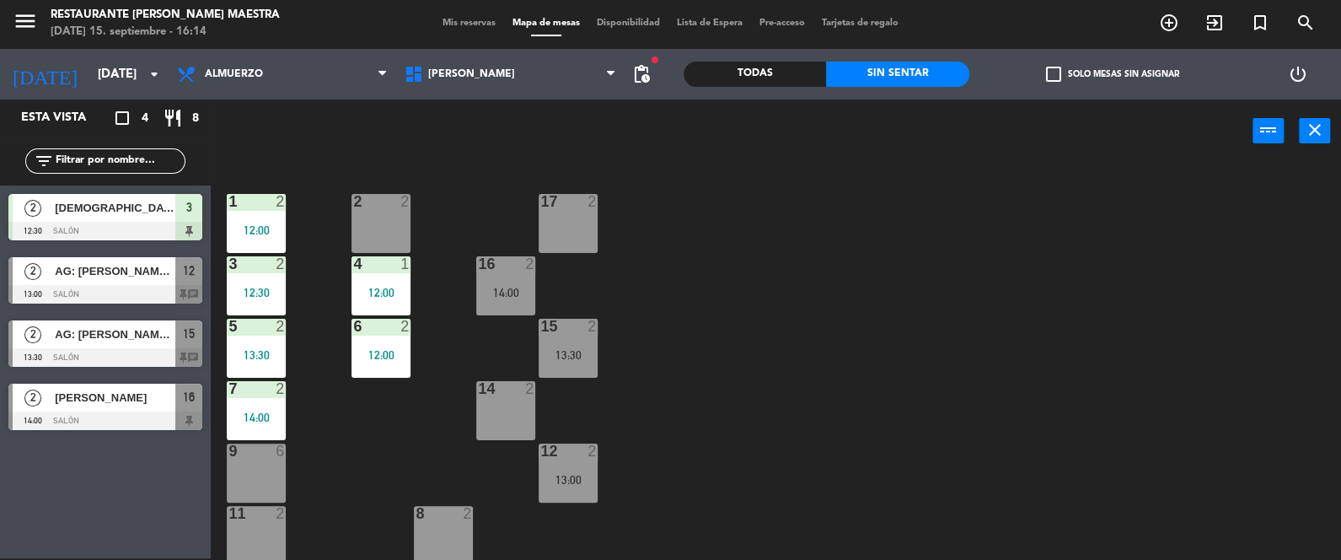
click at [185, 279] on span "12" at bounding box center [189, 270] width 12 height 20
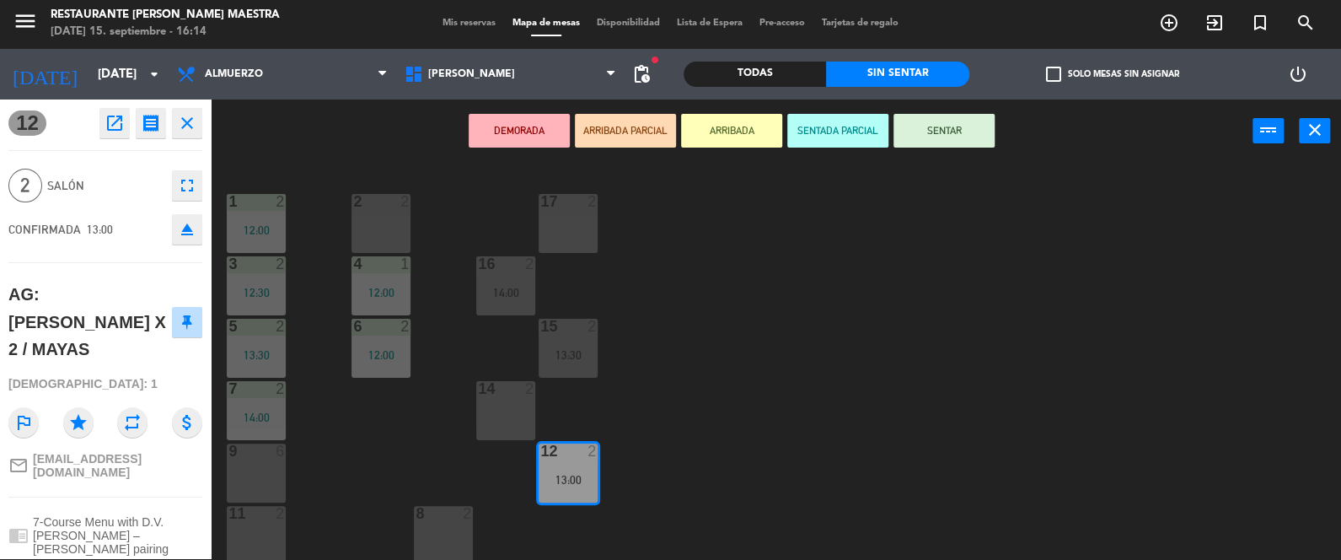
click at [942, 132] on button "SENTAR" at bounding box center [944, 131] width 101 height 34
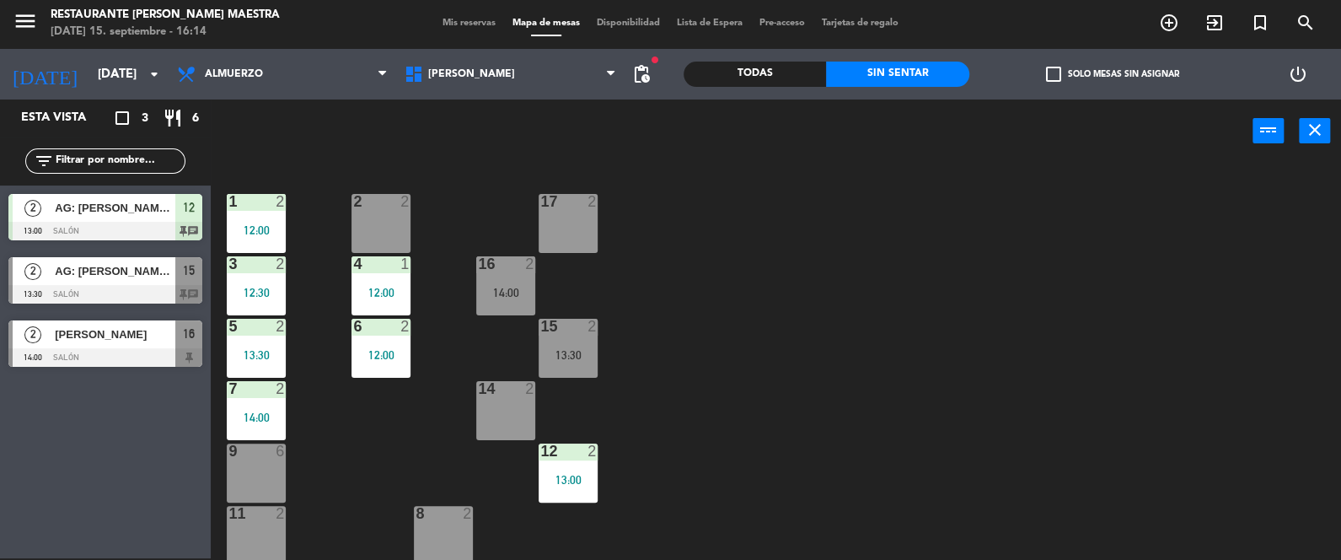
click at [189, 271] on span "15" at bounding box center [189, 270] width 12 height 20
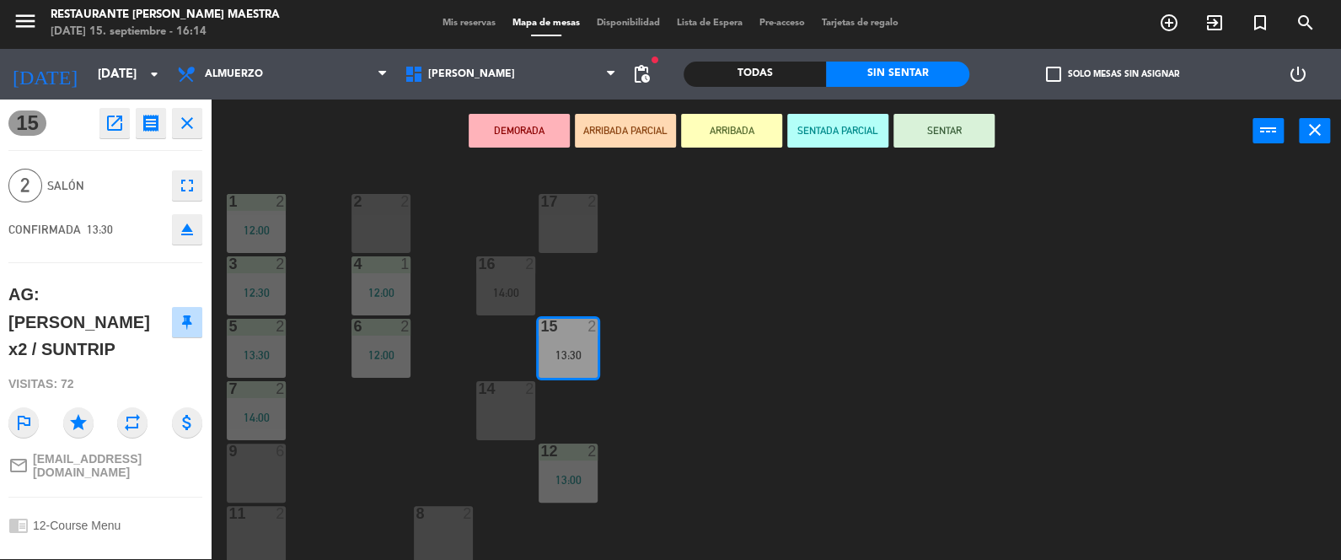
click at [934, 136] on button "SENTAR" at bounding box center [944, 131] width 101 height 34
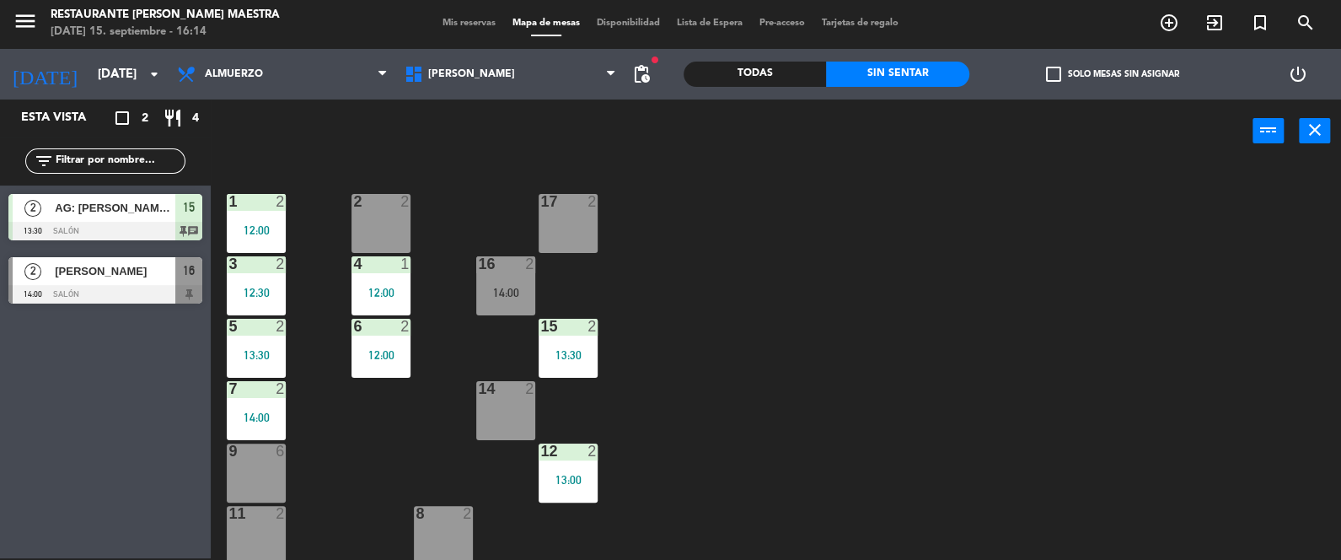
click at [180, 282] on div "16" at bounding box center [188, 271] width 27 height 28
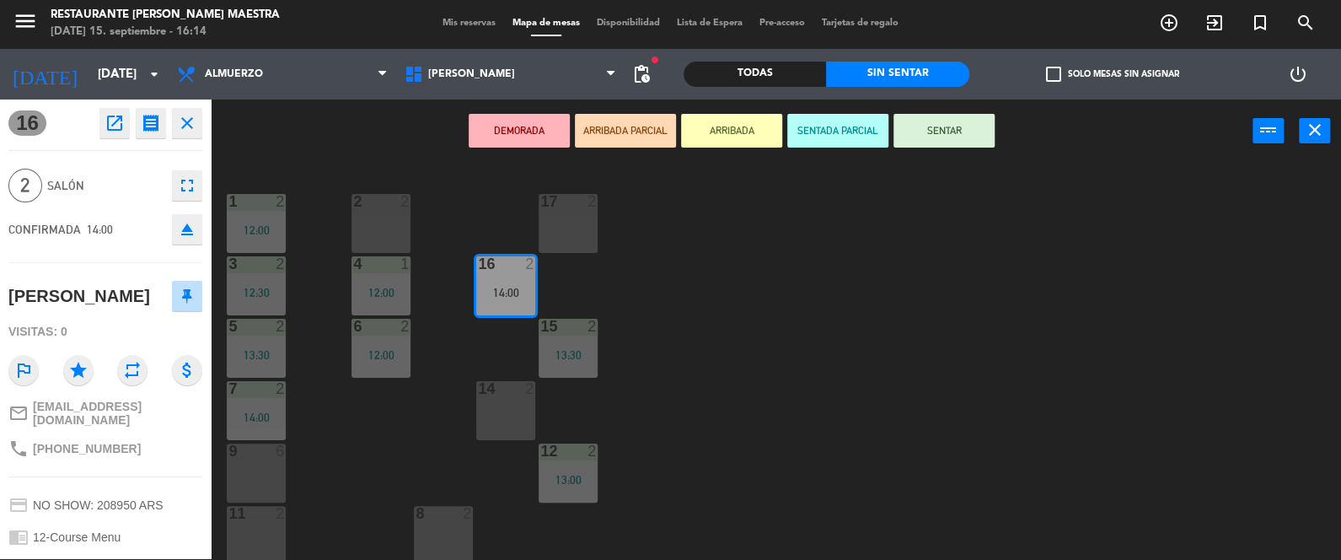
click at [942, 129] on button "SENTAR" at bounding box center [944, 131] width 101 height 34
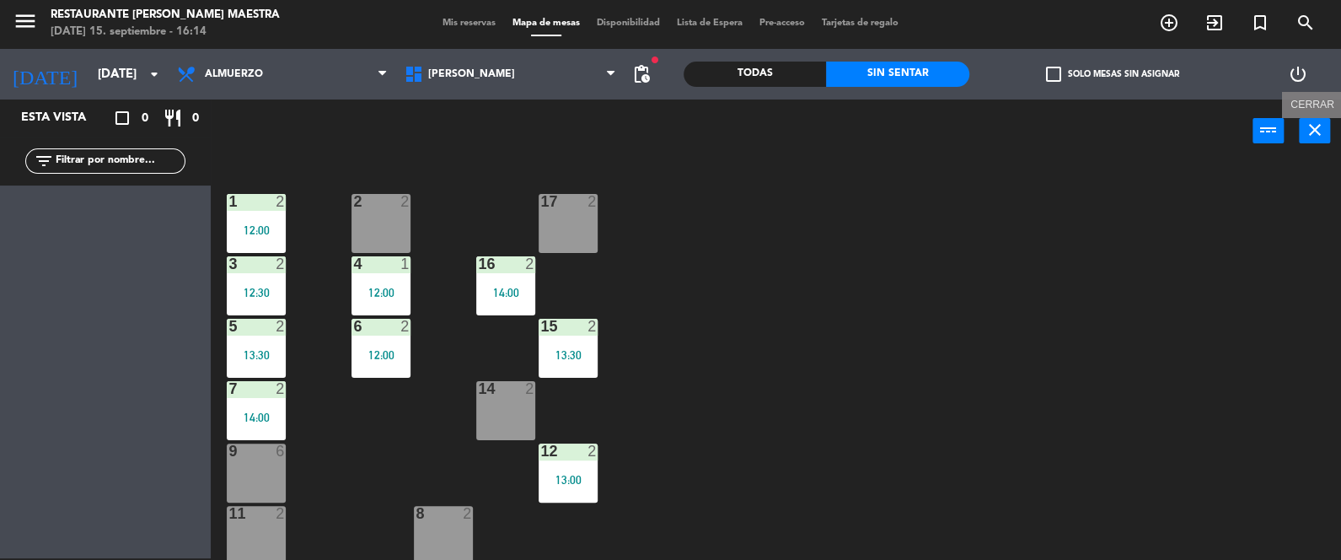
click at [1323, 134] on icon "close" at bounding box center [1315, 130] width 20 height 20
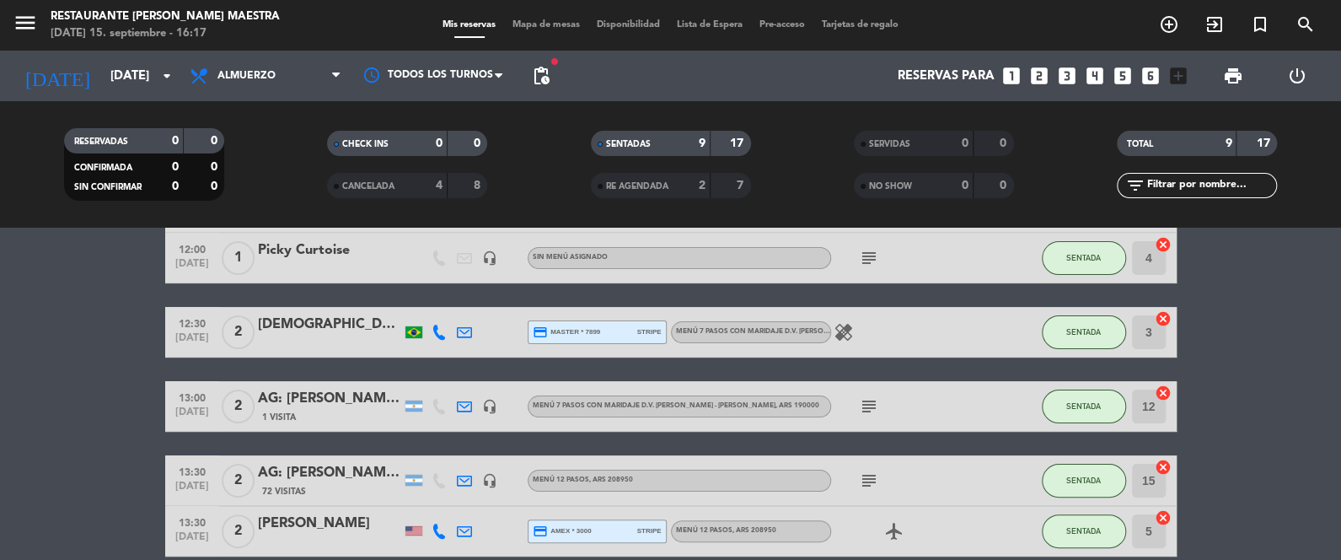
scroll to position [169, 0]
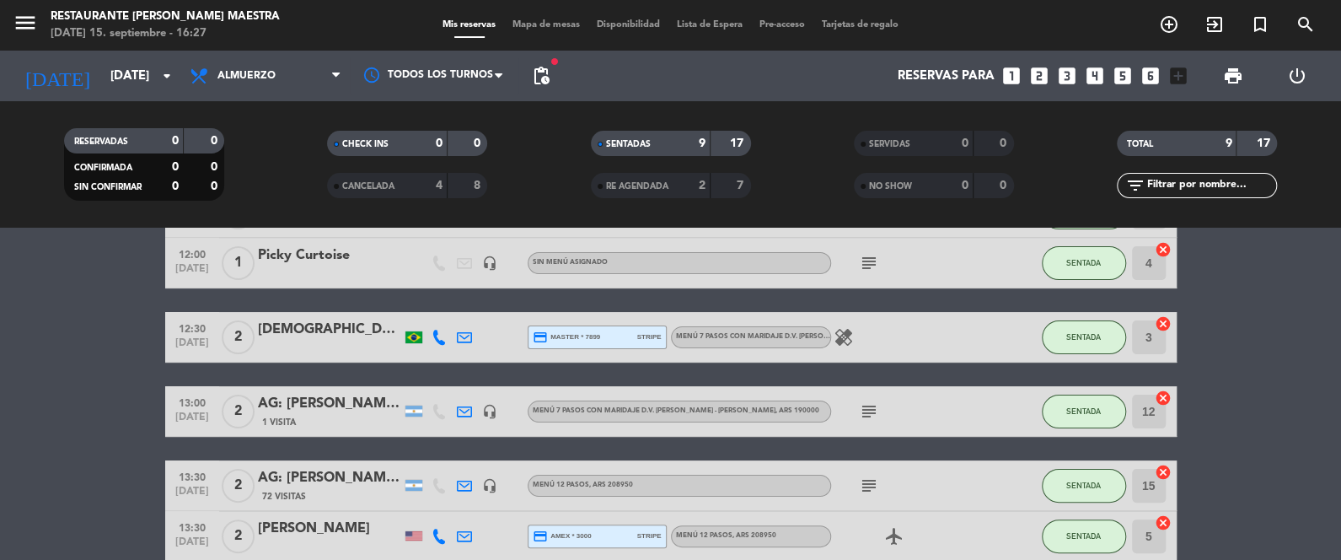
click at [72, 295] on bookings-row "12:00 [DATE] 2 AG : [PERSON_NAME] X 2 / AYMARA 28 Visitas headset_mic Menú 12 P…" at bounding box center [670, 412] width 1341 height 550
click at [129, 71] on input "[DATE]" at bounding box center [183, 76] width 162 height 31
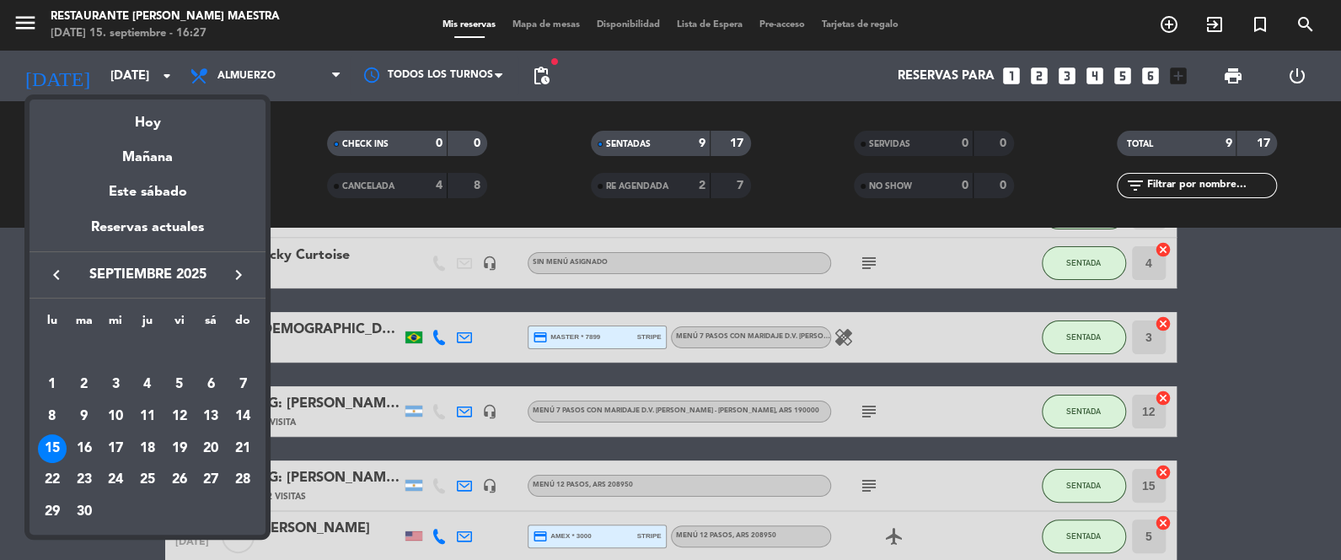
click at [137, 167] on div "Mañana" at bounding box center [148, 151] width 236 height 35
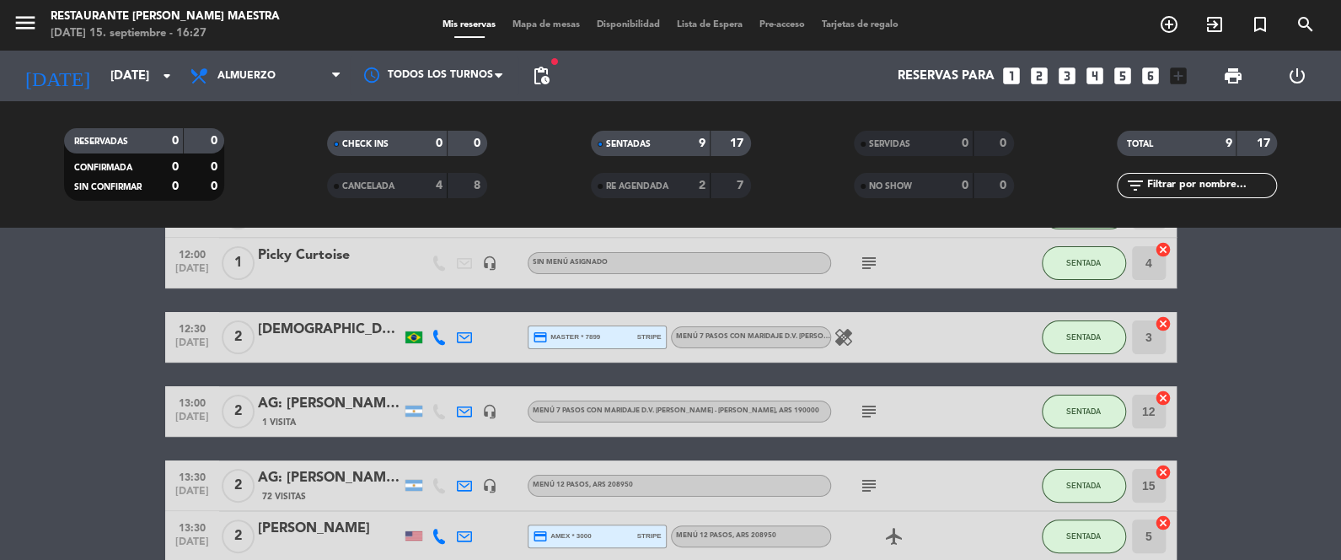
type input "[DATE]"
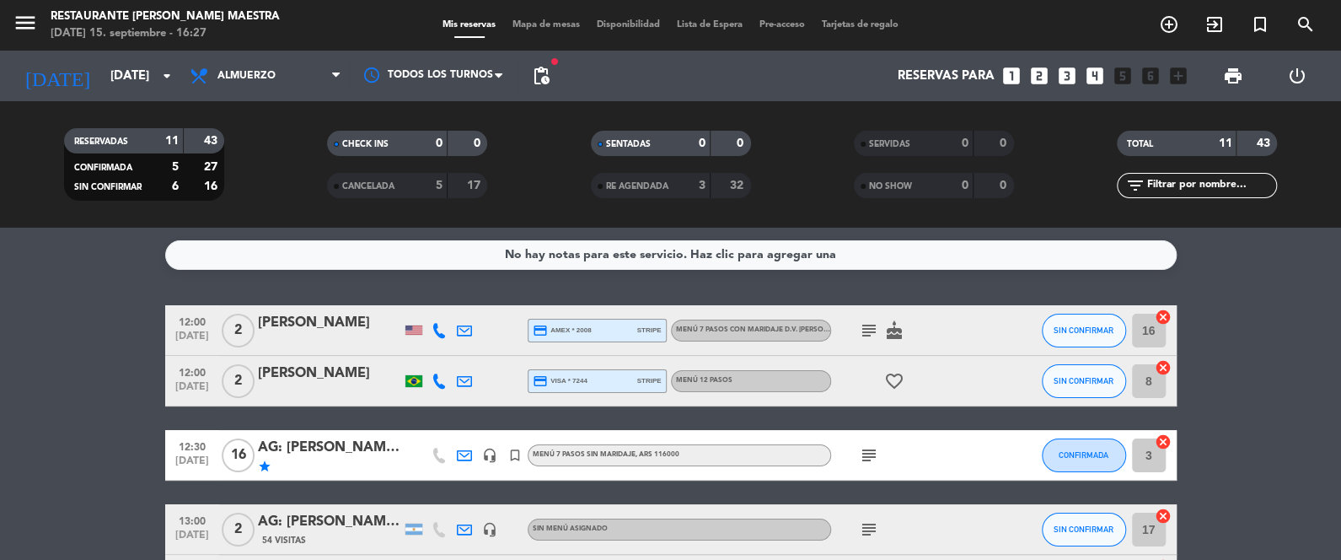
scroll to position [42, 0]
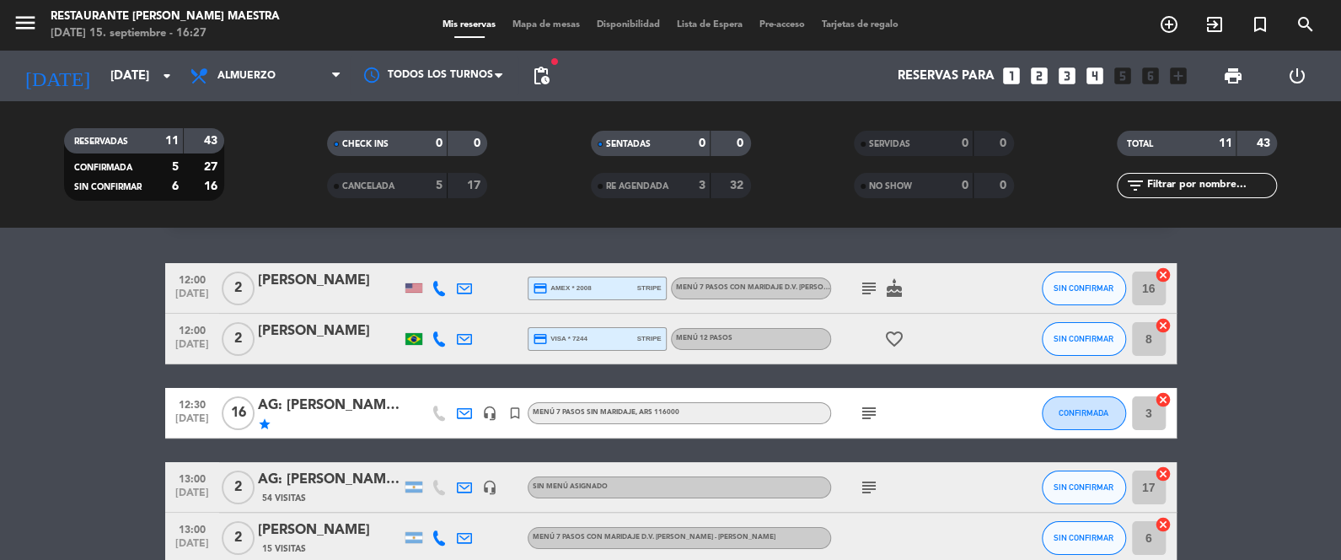
click at [865, 416] on icon "subject" at bounding box center [869, 413] width 20 height 20
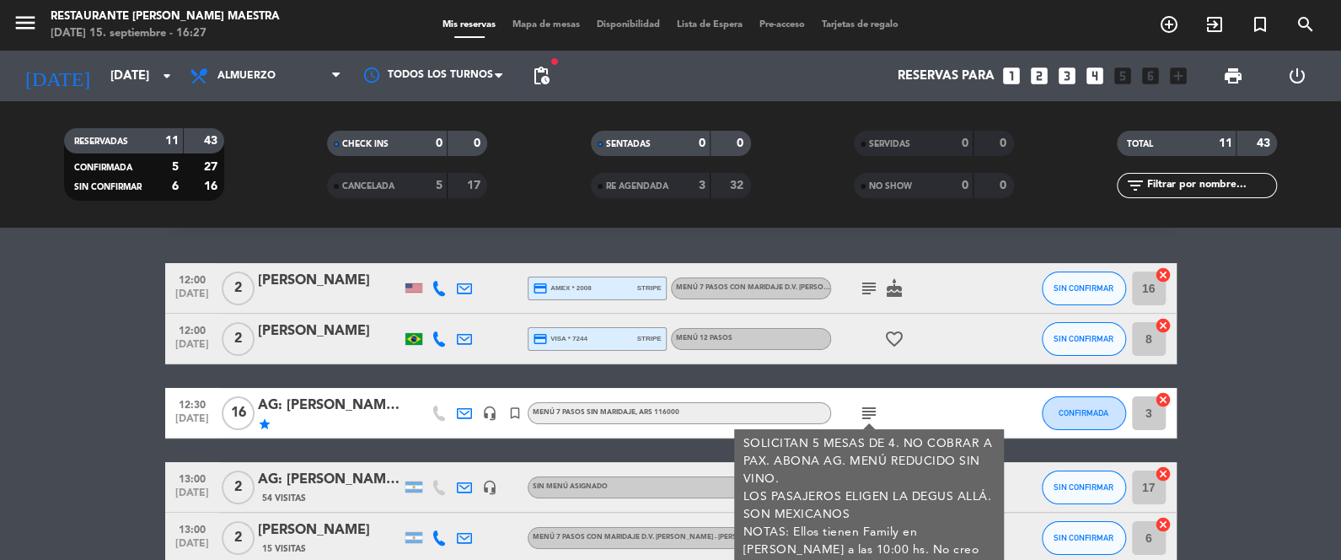
click at [349, 404] on div "AG: [PERSON_NAME] x16 / [PERSON_NAME] HOLIDAY" at bounding box center [329, 406] width 143 height 22
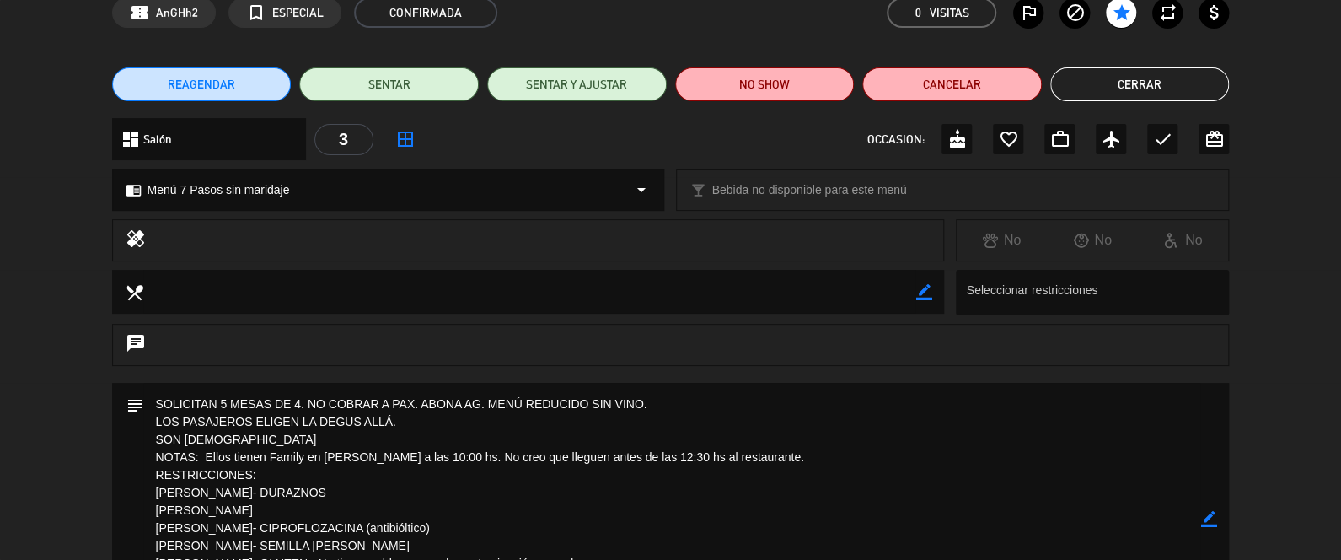
scroll to position [84, 0]
click at [1140, 91] on button "Cerrar" at bounding box center [1140, 84] width 180 height 34
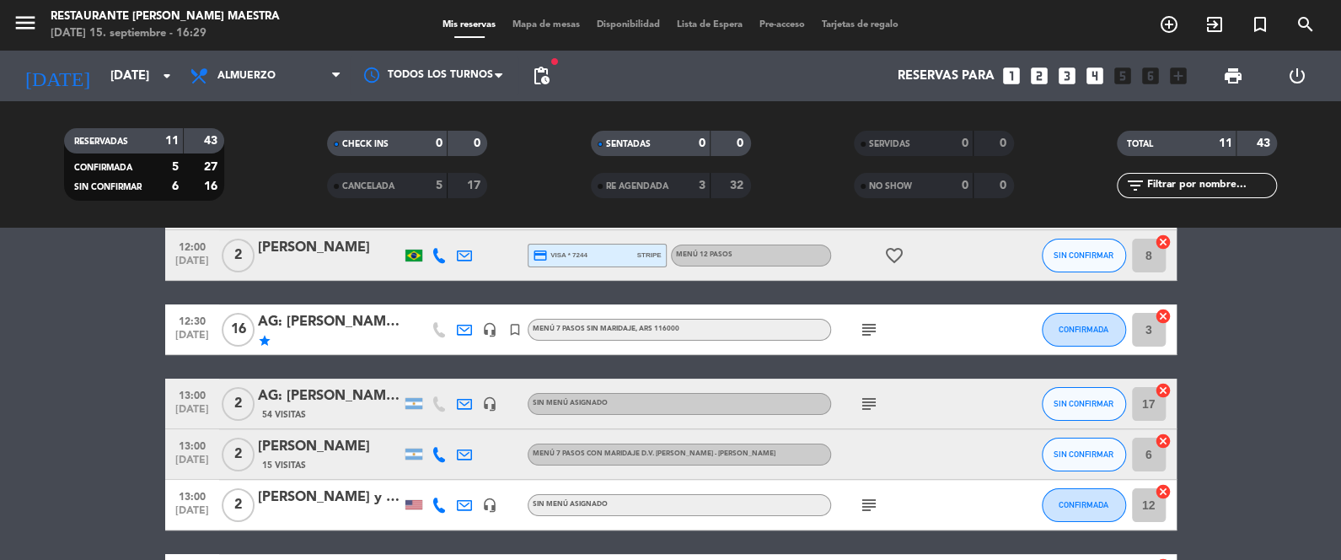
scroll to position [40, 0]
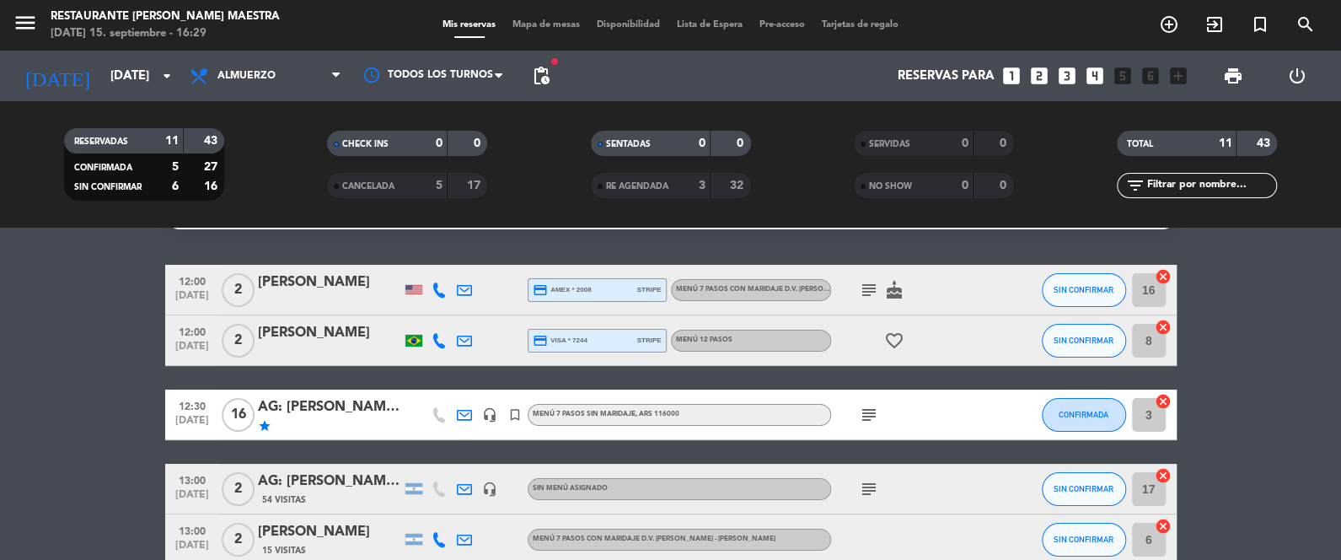
click at [863, 405] on icon "subject" at bounding box center [869, 415] width 20 height 20
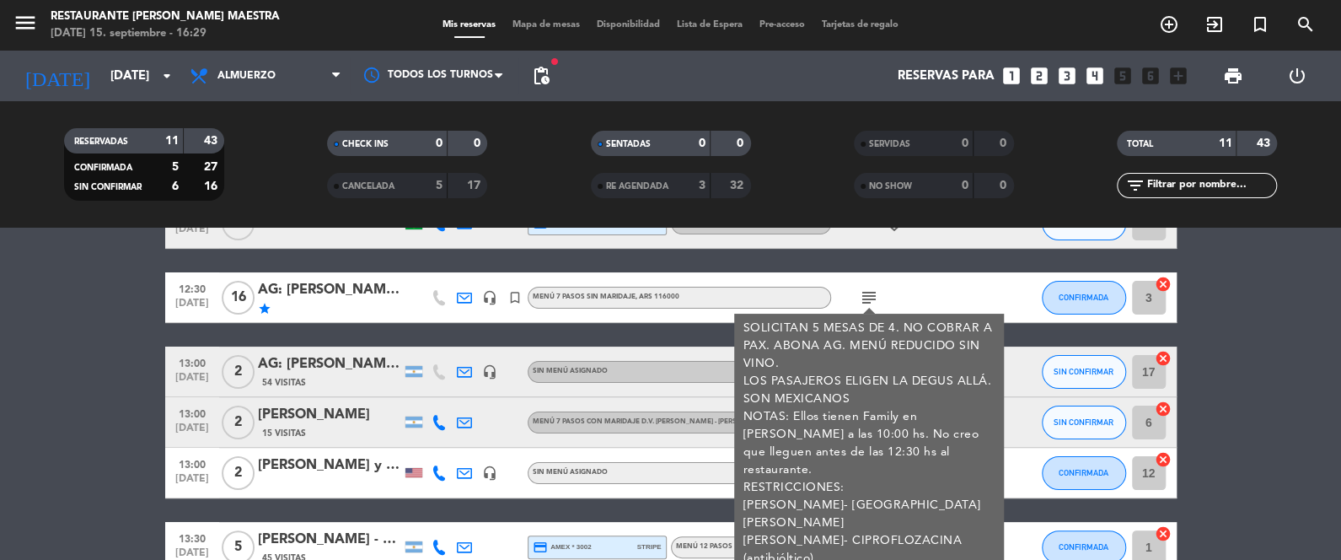
scroll to position [167, 0]
